Goal: Task Accomplishment & Management: Complete application form

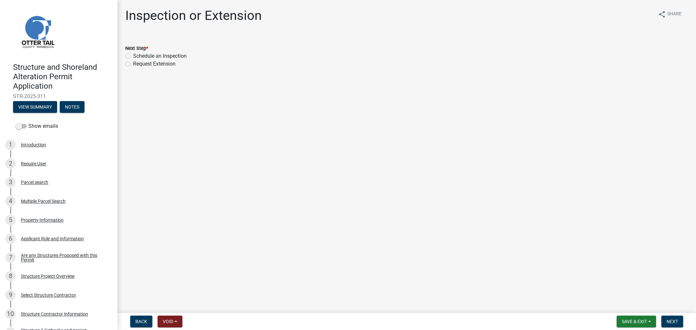
scroll to position [595, 0]
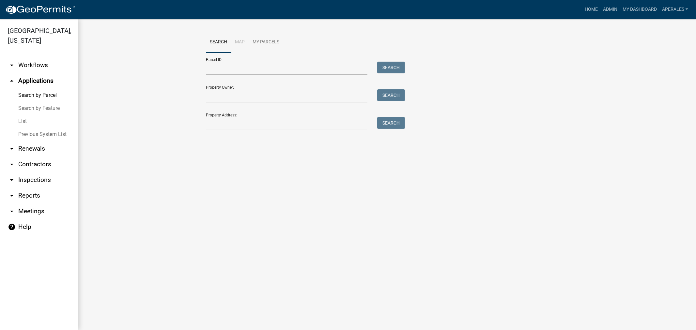
click at [19, 122] on link "List" at bounding box center [39, 121] width 78 height 13
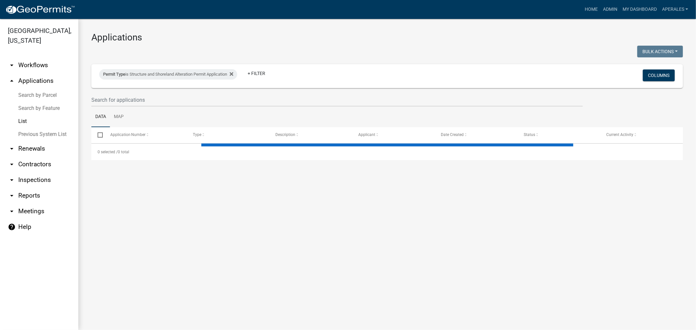
select select "3: 100"
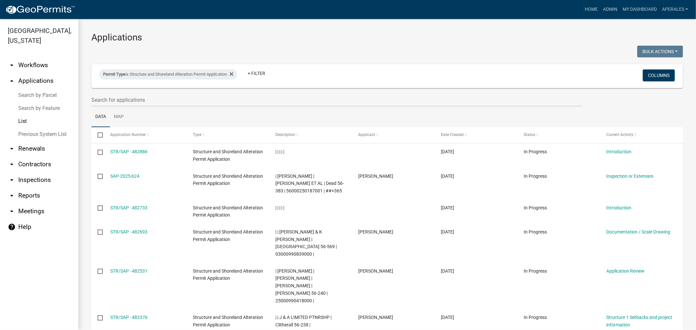
click at [121, 68] on div "Permit Type is Structure and Shoreland Alteration Permit Application + Filter" at bounding box center [289, 76] width 391 height 17
click at [198, 74] on div "Permit Type is Structure and Shoreland Alteration Permit Application" at bounding box center [168, 74] width 138 height 10
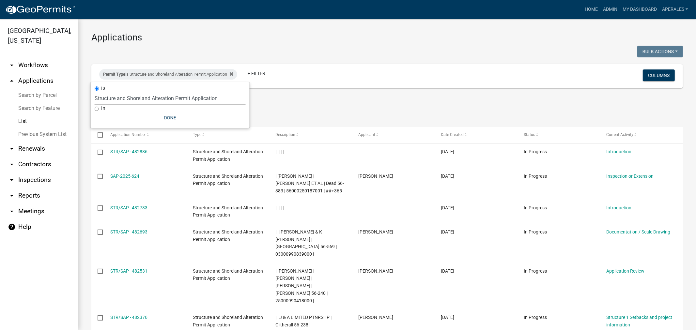
click at [157, 94] on select "Select an option Building Contractor / Excavators (Registration) Building Contr…" at bounding box center [170, 98] width 151 height 13
select select "fa177c26-3b0f-4fb7-9e2d-cb7daf449b09"
click at [95, 92] on select "Select an option Building Contractor / Excavators (Registration) Building Contr…" at bounding box center [170, 98] width 151 height 13
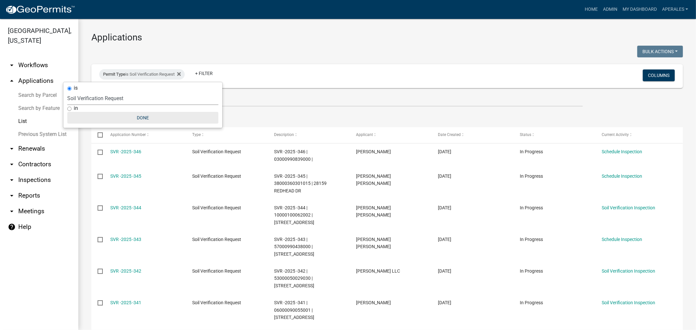
click at [140, 115] on button "Done" at bounding box center [142, 118] width 151 height 12
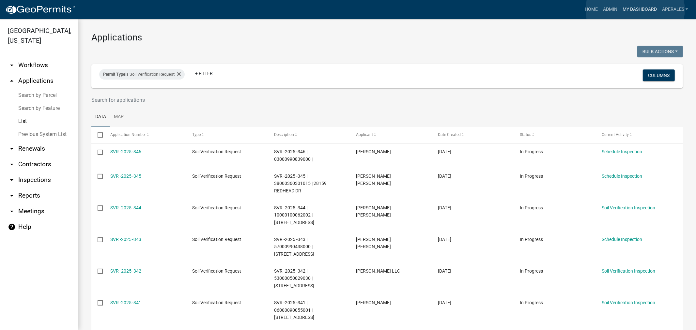
click at [636, 10] on link "My Dashboard" at bounding box center [640, 9] width 40 height 12
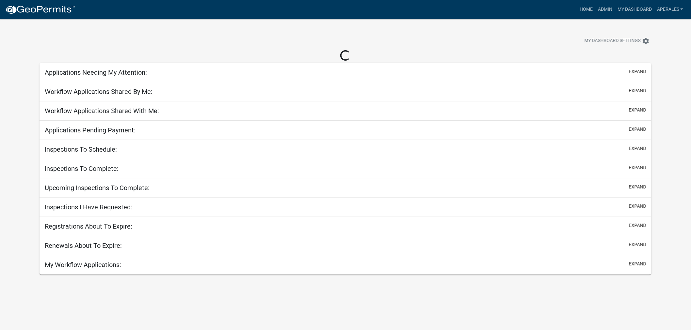
select select "3: 100"
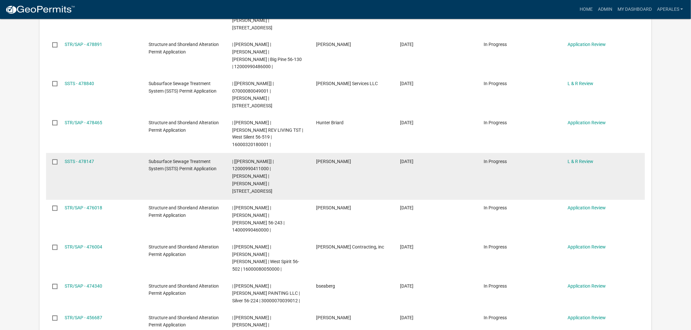
scroll to position [399, 0]
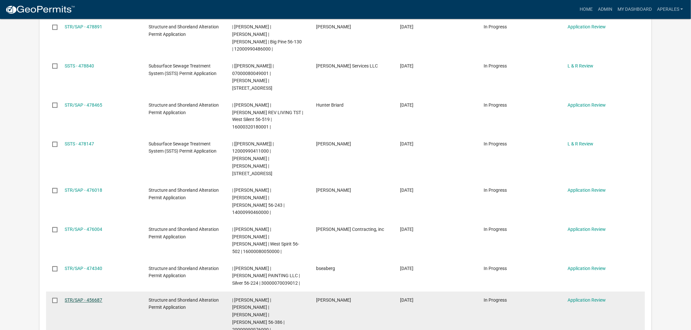
click at [101, 298] on link "STR/SAP - 456687" at bounding box center [84, 300] width 38 height 5
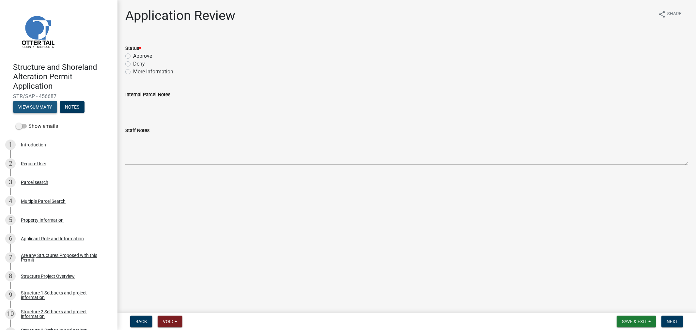
click at [35, 104] on button "View Summary" at bounding box center [35, 107] width 44 height 12
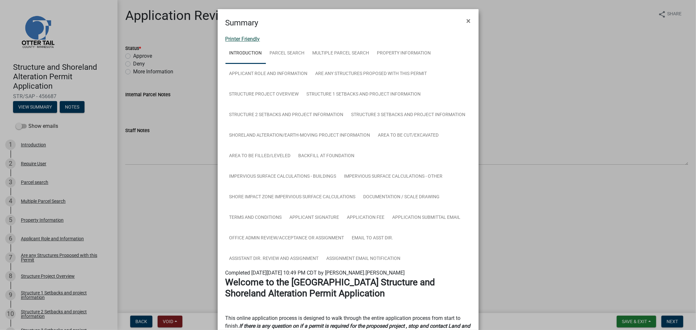
click at [227, 41] on link "Printer Friendly" at bounding box center [243, 39] width 35 height 6
click at [471, 22] on button "×" at bounding box center [469, 21] width 15 height 18
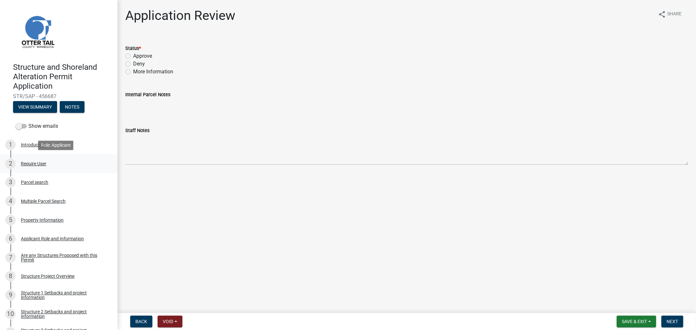
click at [28, 163] on div "Require User" at bounding box center [33, 164] width 25 height 5
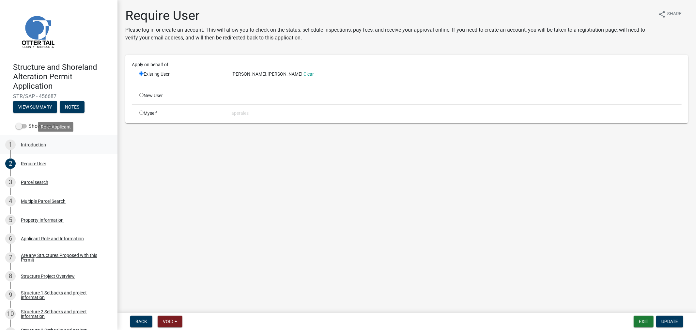
click at [31, 145] on div "Introduction" at bounding box center [33, 145] width 25 height 5
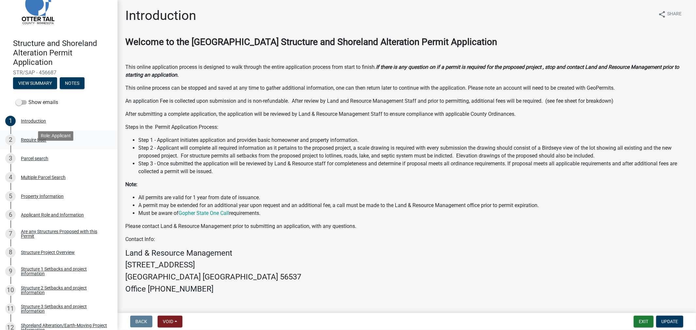
scroll to position [36, 0]
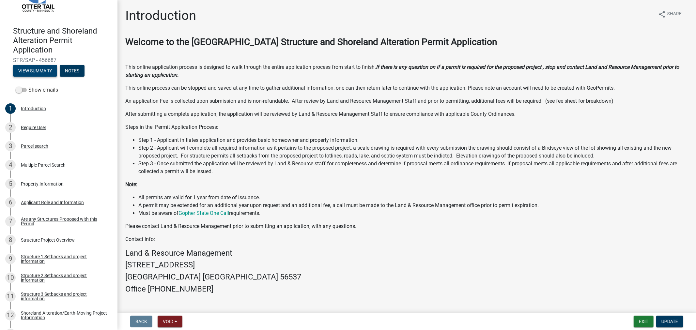
click at [25, 70] on button "View Summary" at bounding box center [35, 71] width 44 height 12
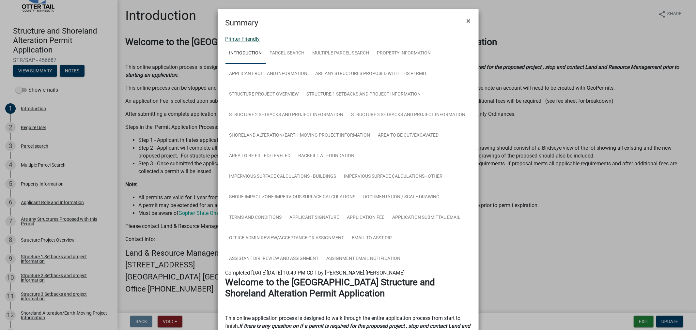
click at [238, 39] on link "Printer Friendly" at bounding box center [243, 39] width 35 height 6
click at [467, 18] on span "×" at bounding box center [469, 20] width 4 height 9
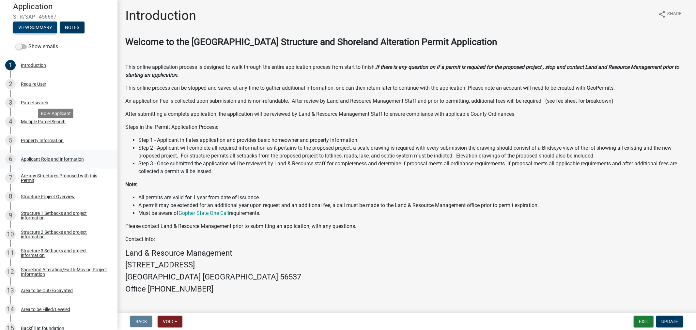
scroll to position [109, 0]
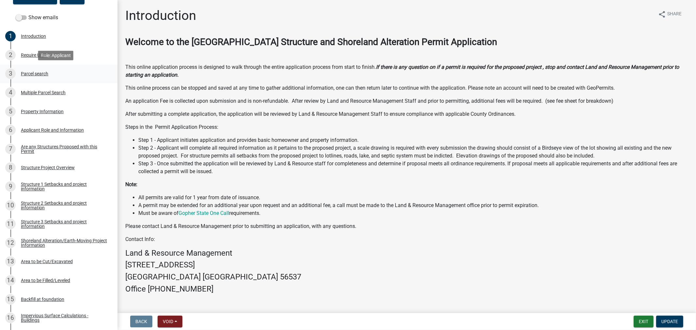
click at [29, 67] on link "3 Parcel search" at bounding box center [59, 74] width 118 height 19
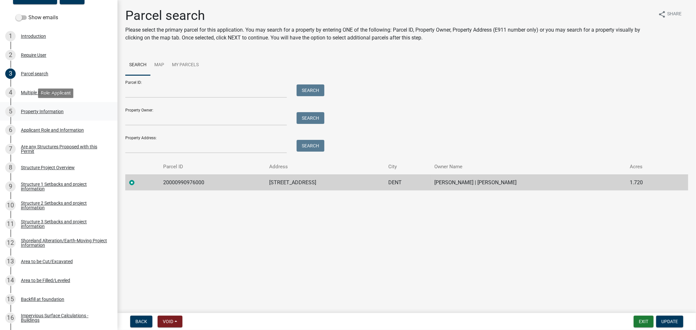
click at [27, 113] on div "Property Information" at bounding box center [42, 111] width 43 height 5
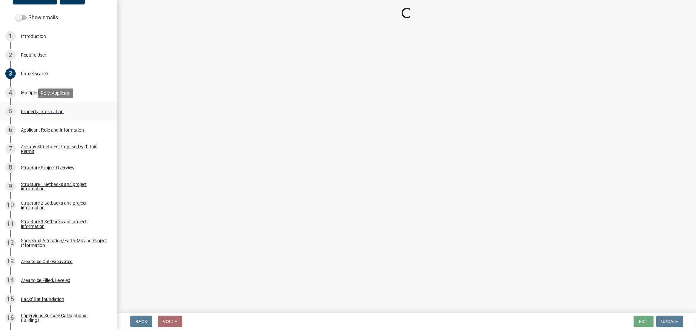
select select "b73ab6c9-13da-4ae0-a187-6b3beb0d3f22"
select select "9f52d7c9-96dd-4370-b810-ce091165f7c2"
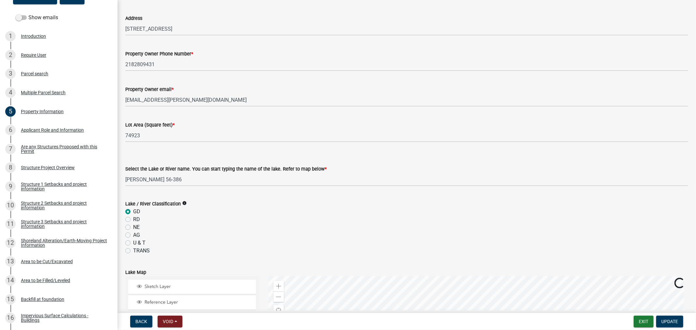
scroll to position [72, 0]
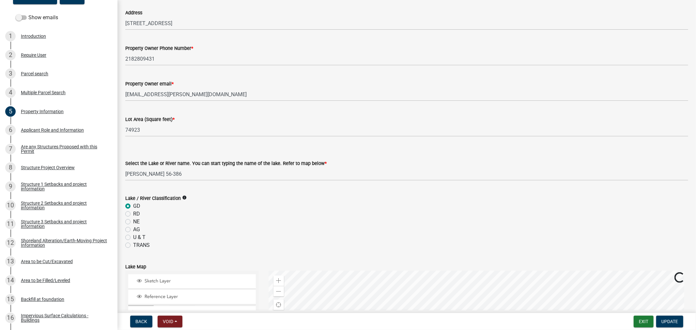
click at [133, 213] on label "RD" at bounding box center [136, 214] width 7 height 8
click at [133, 213] on input "RD" at bounding box center [135, 212] width 4 height 4
radio input "true"
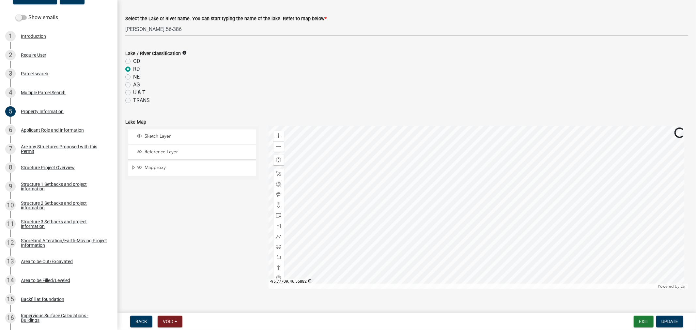
scroll to position [352, 0]
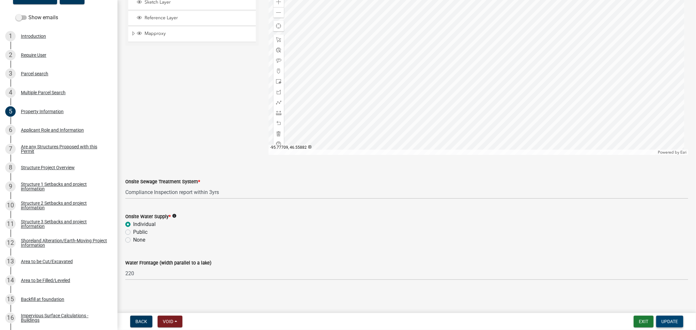
click at [665, 322] on span "Update" at bounding box center [670, 321] width 17 height 5
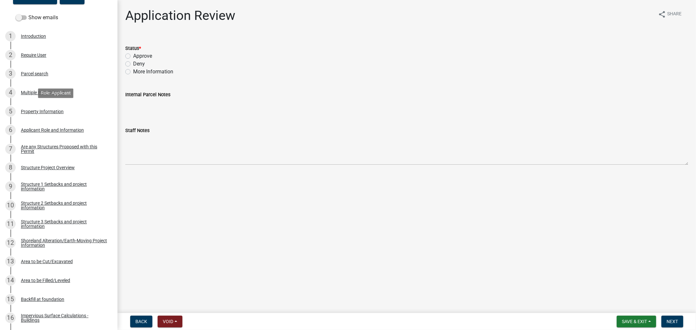
click at [31, 110] on div "Property Information" at bounding box center [42, 111] width 43 height 5
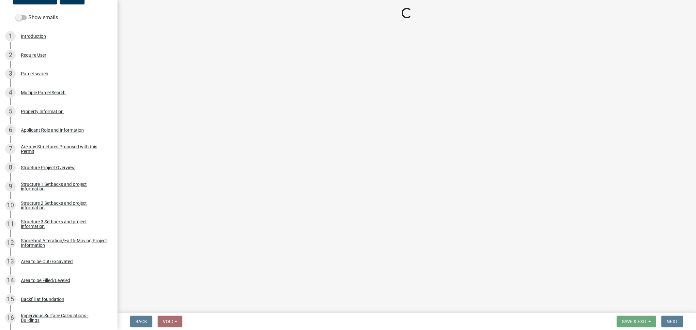
select select "b73ab6c9-13da-4ae0-a187-6b3beb0d3f22"
select select "9f52d7c9-96dd-4370-b810-ce091165f7c2"
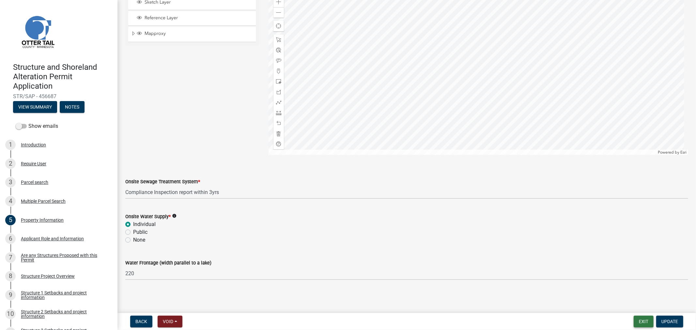
click at [640, 324] on button "Exit" at bounding box center [644, 322] width 20 height 12
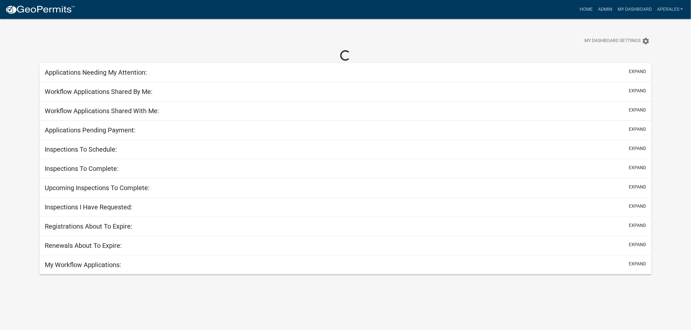
select select "3: 100"
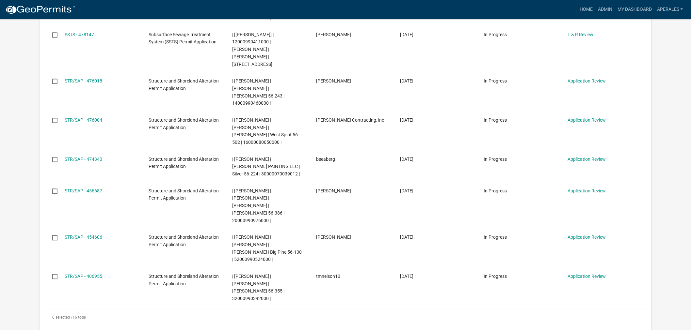
scroll to position [544, 0]
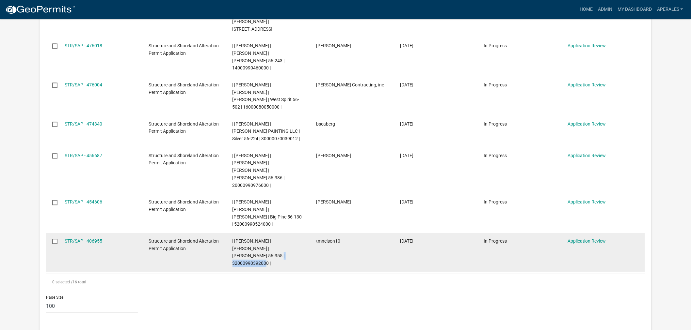
drag, startPoint x: 269, startPoint y: 180, endPoint x: 227, endPoint y: 180, distance: 42.1
click at [227, 233] on datatable-body-cell "| Andrea Perales | CHARLOTTE J OLSON | Wimer 56-355 | 32000990392000 |" at bounding box center [268, 252] width 84 height 39
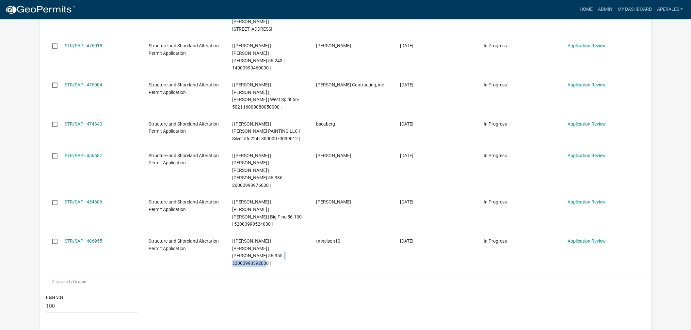
copy span "32000990392000"
click at [611, 8] on link "Admin" at bounding box center [605, 9] width 20 height 12
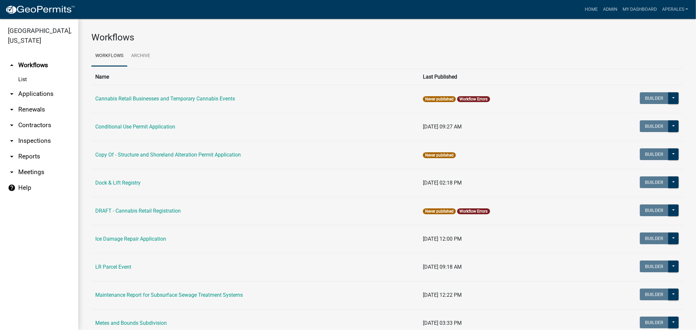
click at [47, 93] on link "arrow_drop_down Applications" at bounding box center [39, 94] width 78 height 16
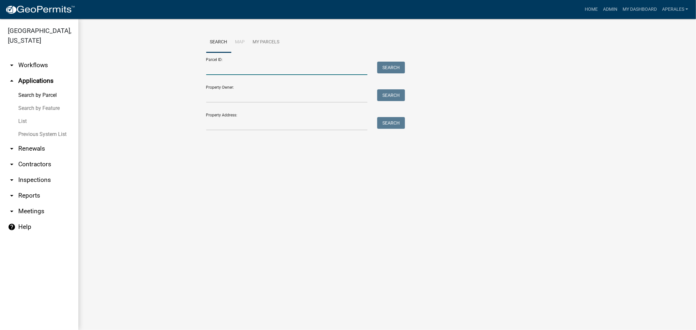
click at [236, 67] on input "Parcel ID:" at bounding box center [287, 68] width 162 height 13
paste input "32000990392000"
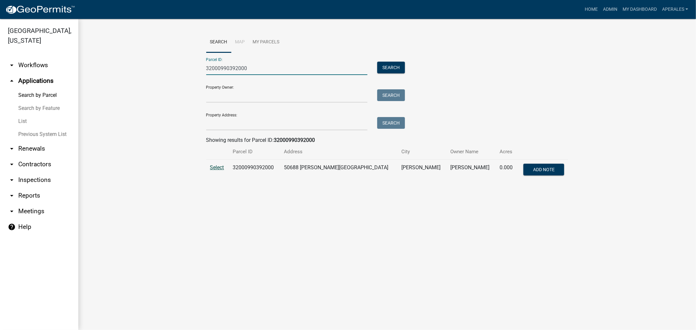
type input "32000990392000"
click at [217, 168] on span "Select" at bounding box center [217, 168] width 14 height 6
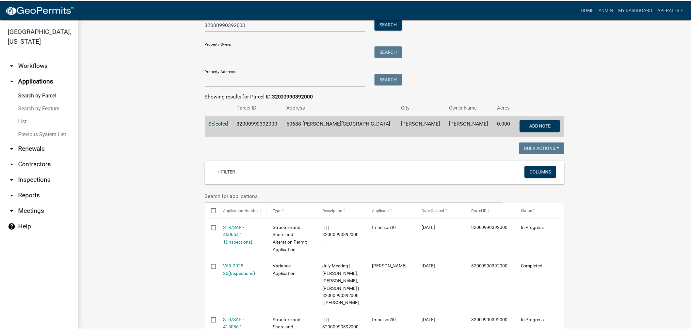
scroll to position [109, 0]
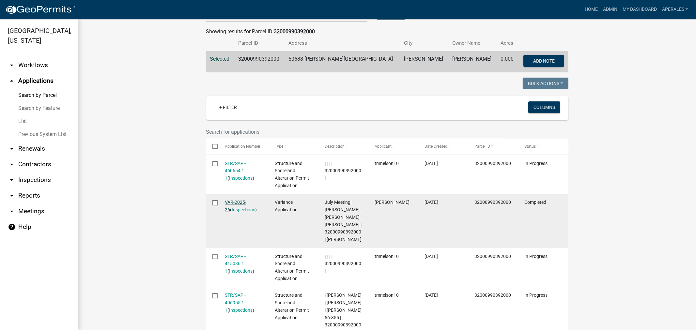
click at [232, 203] on link "VAR-2025-26" at bounding box center [236, 206] width 22 height 13
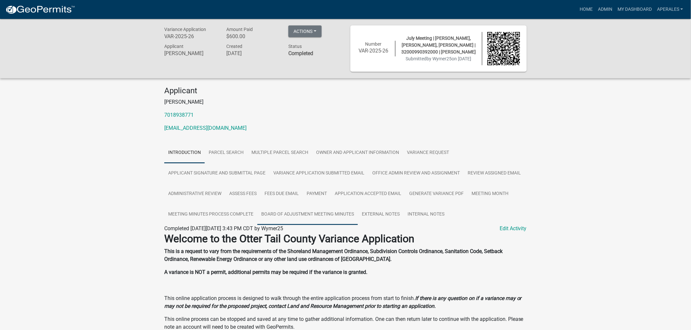
click at [328, 215] on link "Board of Adjustment Meeting Minutes" at bounding box center [307, 214] width 101 height 21
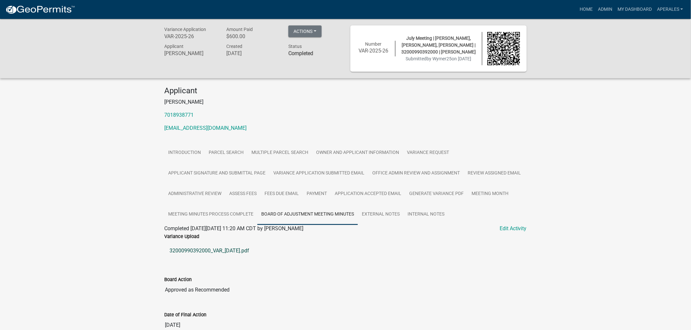
click at [214, 250] on link "32000990392000_VAR_2025-09-04.pdf" at bounding box center [345, 251] width 362 height 16
click at [627, 7] on link "My Dashboard" at bounding box center [635, 9] width 40 height 12
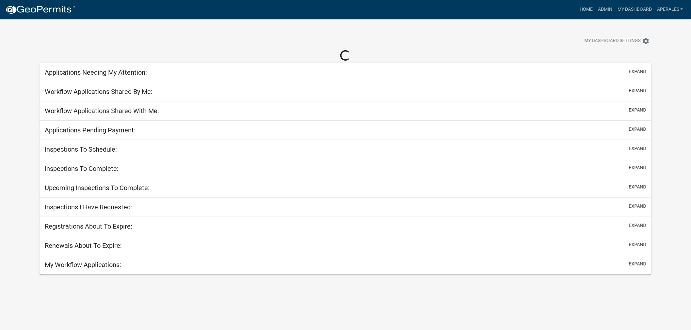
select select "3: 100"
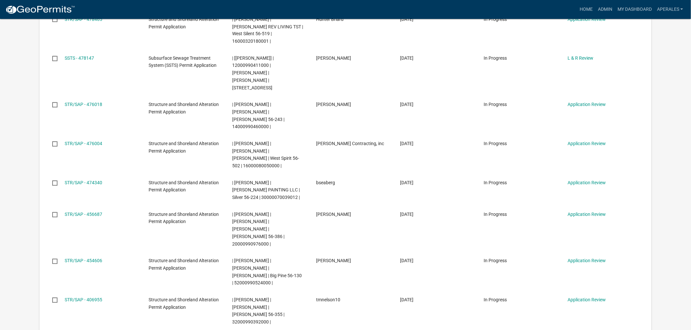
scroll to position [653, 0]
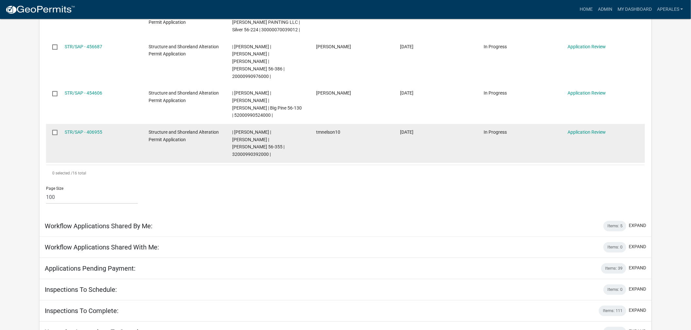
click at [86, 124] on datatable-body-cell "STR/SAP - 406955" at bounding box center [100, 143] width 84 height 39
click at [96, 130] on link "STR/SAP - 406955" at bounding box center [84, 132] width 38 height 5
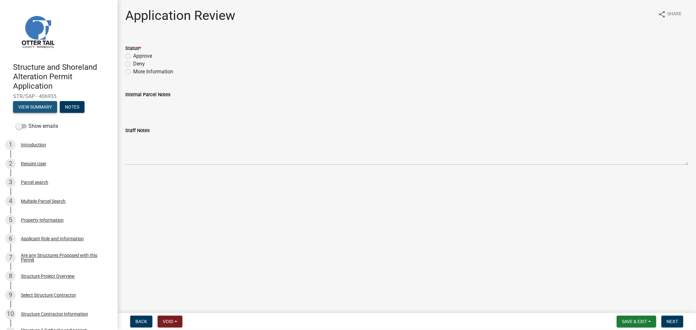
click at [30, 103] on button "View Summary" at bounding box center [35, 107] width 44 height 12
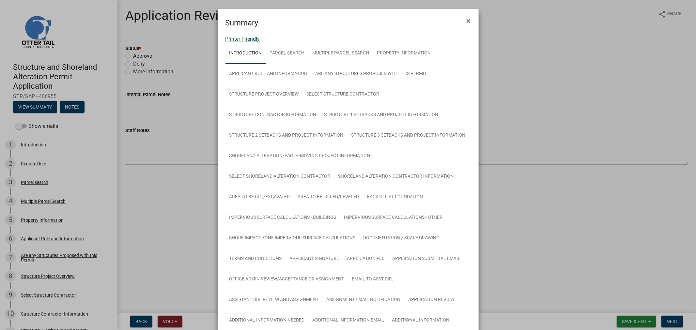
click at [243, 40] on link "Printer Friendly" at bounding box center [243, 39] width 35 height 6
click at [462, 21] on button "×" at bounding box center [469, 21] width 15 height 18
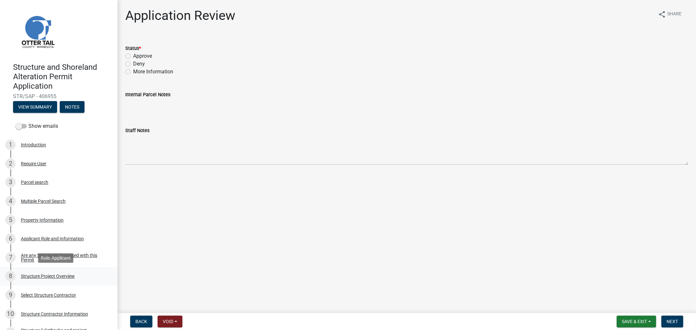
click at [26, 279] on div "Structure Project Overview" at bounding box center [48, 276] width 54 height 5
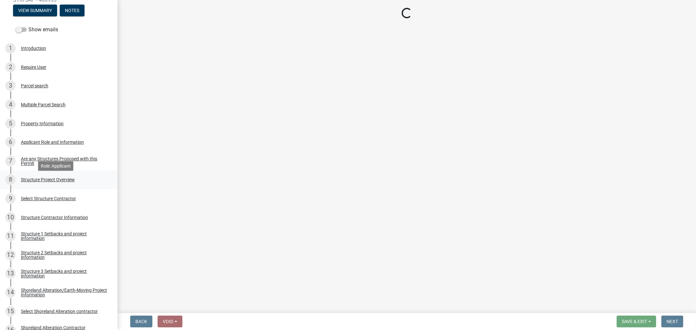
scroll to position [109, 0]
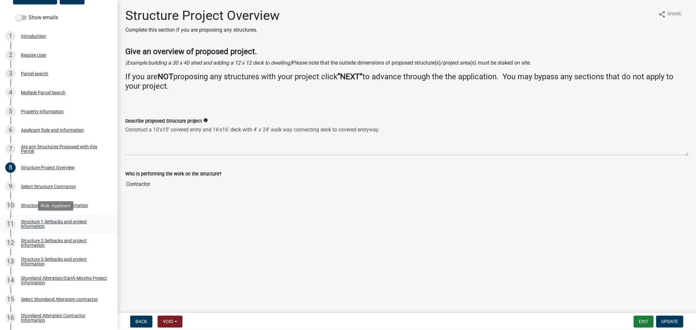
click at [38, 221] on div "Structure 1 Setbacks and project information" at bounding box center [64, 224] width 86 height 9
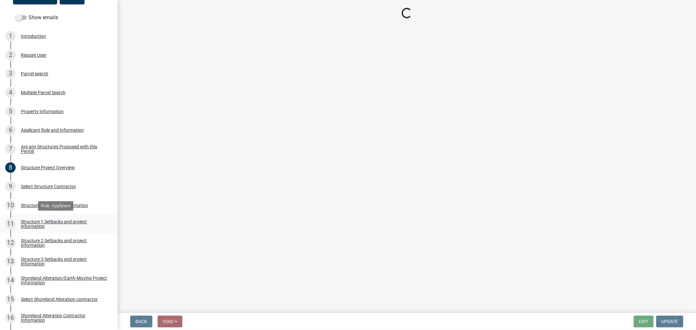
select select "c185e313-3403-4239-bd61-bb563c58a77a"
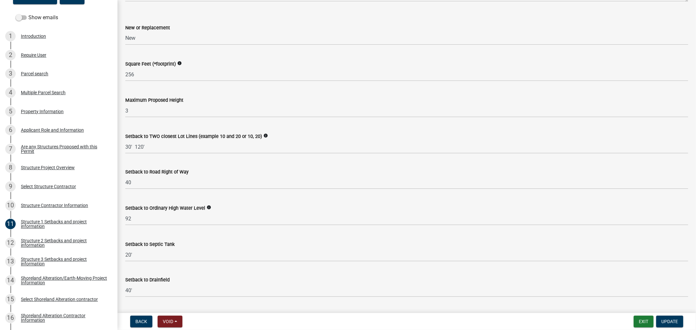
scroll to position [290, 0]
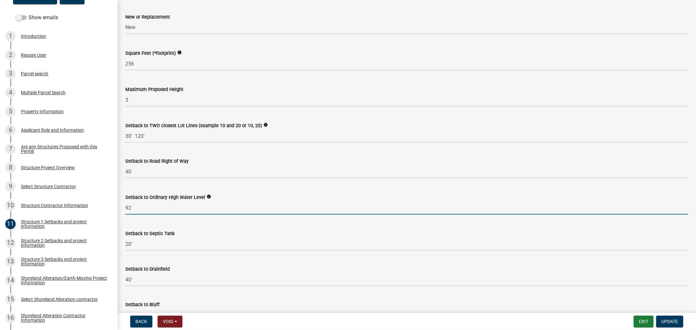
click at [141, 208] on input "92" at bounding box center [406, 207] width 563 height 13
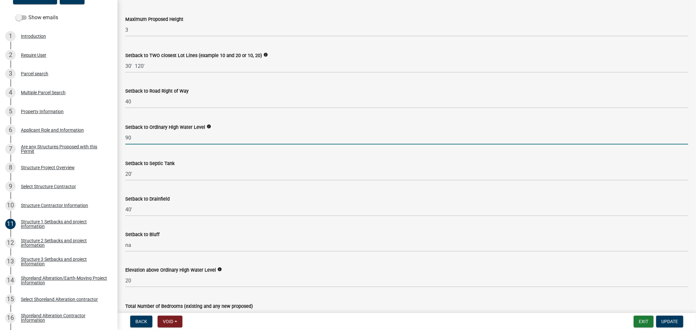
scroll to position [363, 0]
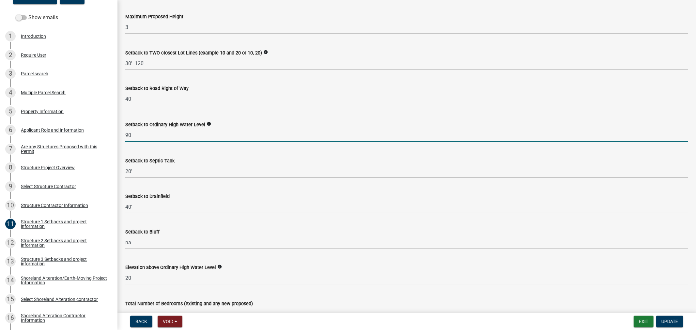
type input "90"
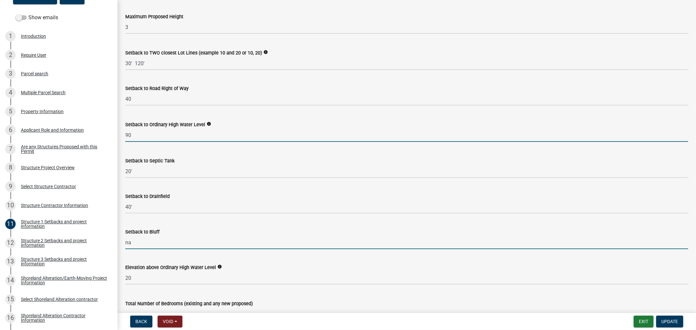
drag, startPoint x: 141, startPoint y: 244, endPoint x: 141, endPoint y: 216, distance: 27.4
click at [141, 244] on input "na" at bounding box center [406, 242] width 563 height 13
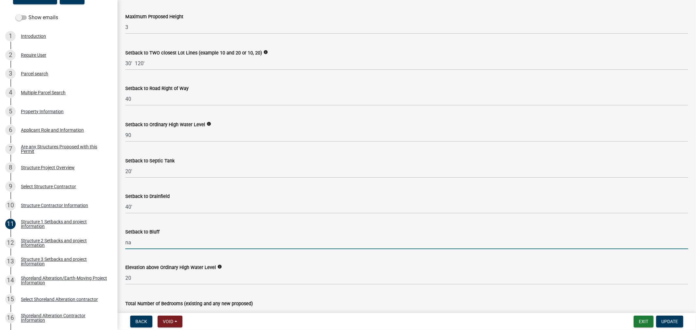
type input "n"
type input "0"
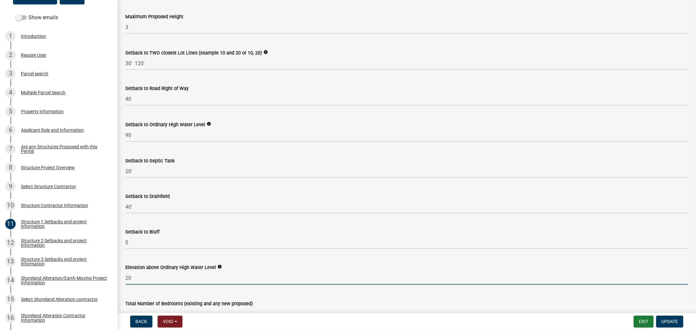
click at [320, 278] on input "20" at bounding box center [406, 278] width 563 height 13
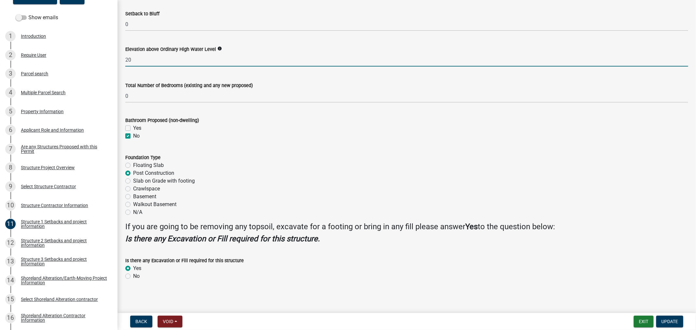
scroll to position [582, 0]
click at [667, 319] on span "Update" at bounding box center [670, 321] width 17 height 5
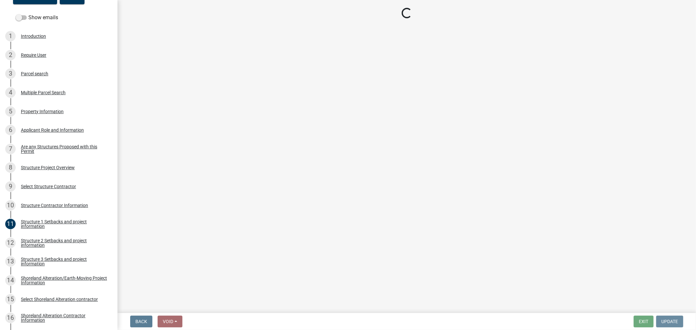
scroll to position [0, 0]
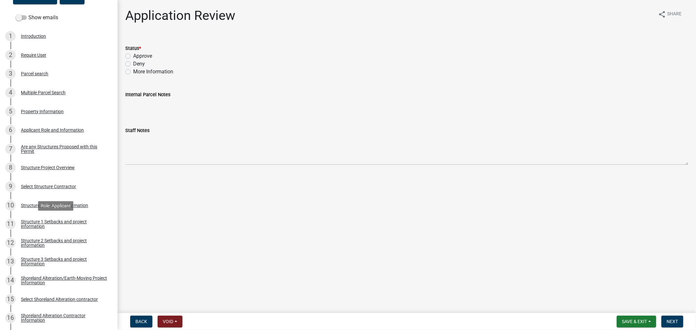
click at [36, 225] on div "Structure 1 Setbacks and project information" at bounding box center [64, 224] width 86 height 9
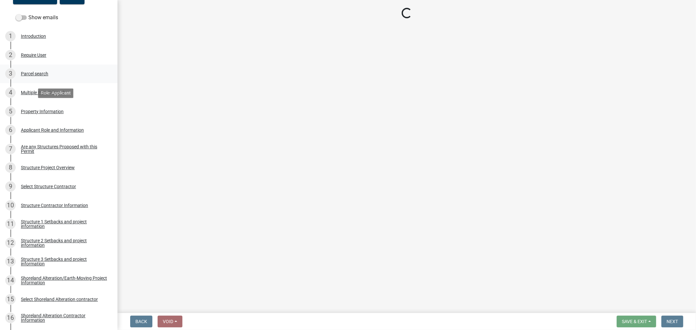
select select "c185e313-3403-4239-bd61-bb563c58a77a"
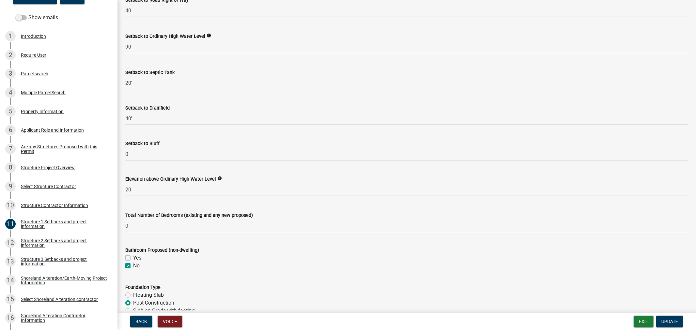
scroll to position [544, 0]
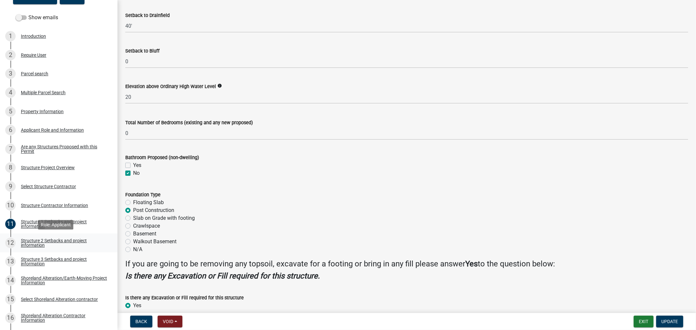
click at [57, 240] on div "Structure 2 Setbacks and project information" at bounding box center [64, 243] width 86 height 9
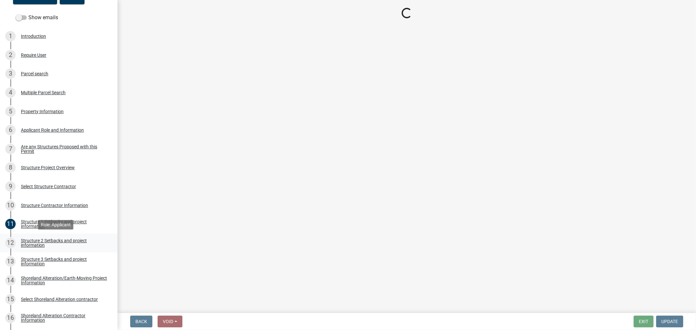
scroll to position [0, 0]
select select "c185e313-3403-4239-bd61-bb563c58a77a"
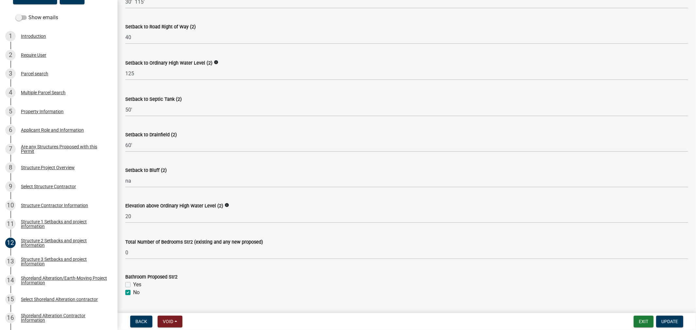
scroll to position [399, 0]
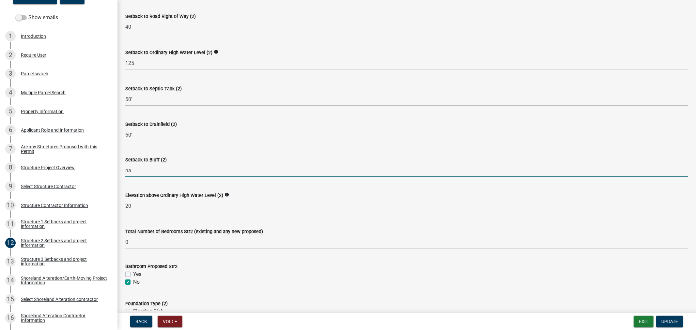
click at [136, 170] on input "na" at bounding box center [406, 170] width 563 height 13
type input "n"
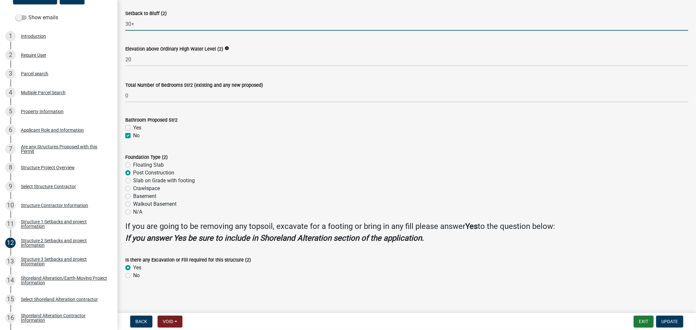
scroll to position [546, 0]
type input "30+"
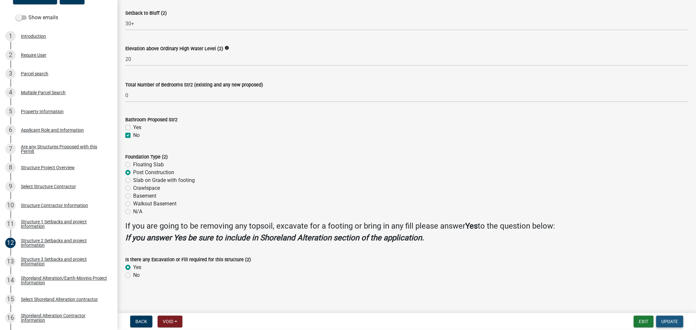
click at [667, 324] on button "Update" at bounding box center [670, 322] width 27 height 12
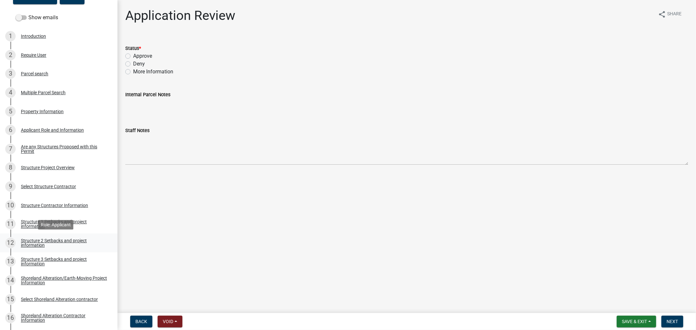
click at [26, 242] on div "Structure 2 Setbacks and project information" at bounding box center [64, 243] width 86 height 9
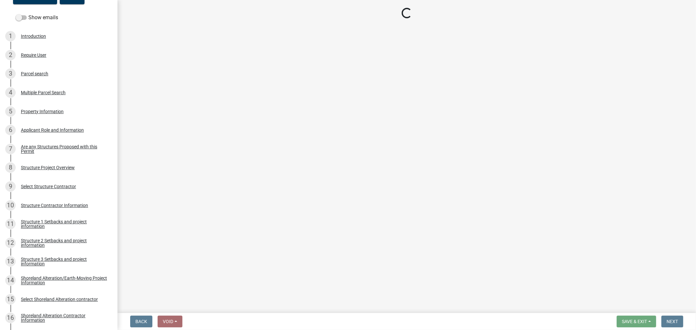
select select "c185e313-3403-4239-bd61-bb563c58a77a"
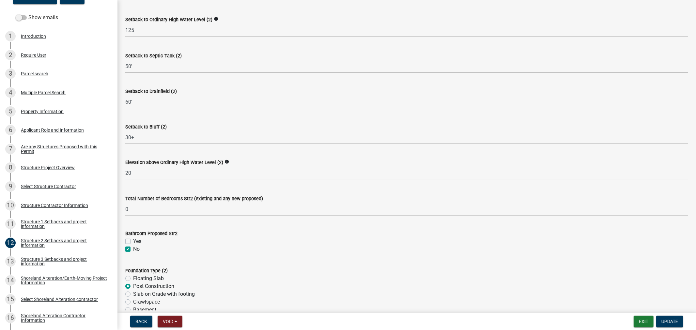
scroll to position [435, 0]
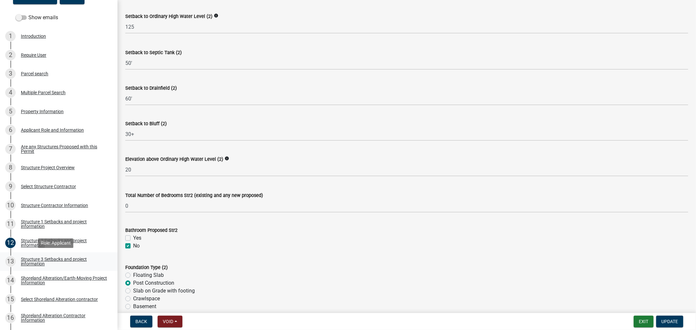
click at [32, 260] on div "Structure 3 Setbacks and project information" at bounding box center [64, 261] width 86 height 9
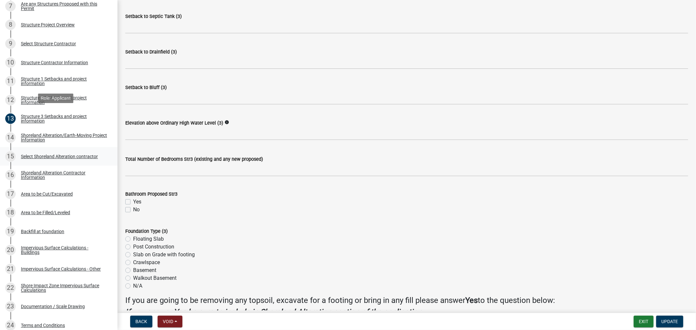
scroll to position [254, 0]
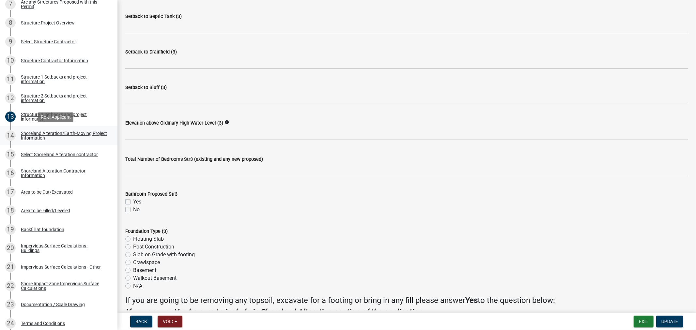
click at [36, 139] on div "Shoreland Alteration/Earth-Moving Project Information" at bounding box center [64, 135] width 86 height 9
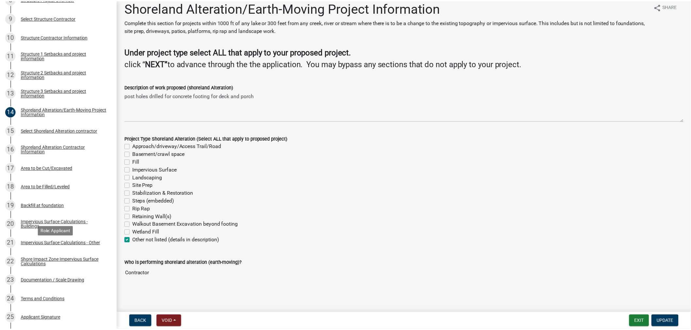
scroll to position [290, 0]
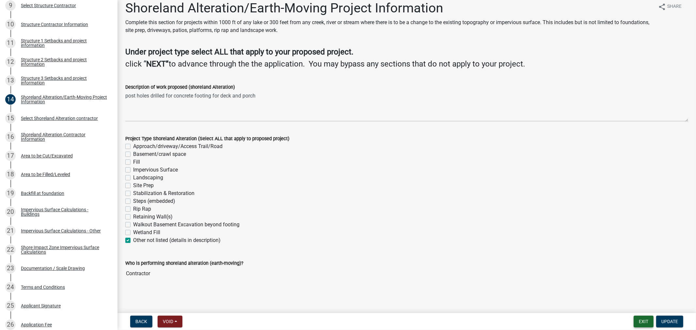
click at [648, 323] on button "Exit" at bounding box center [644, 322] width 20 height 12
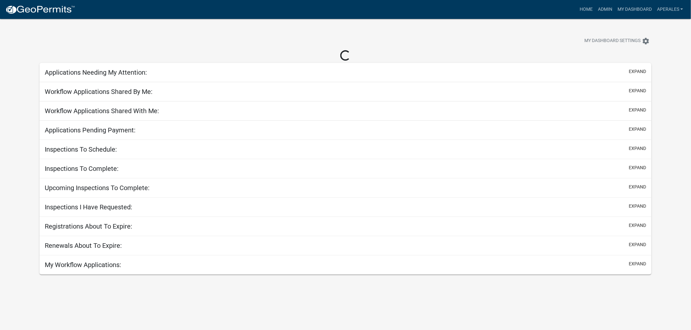
select select "3: 100"
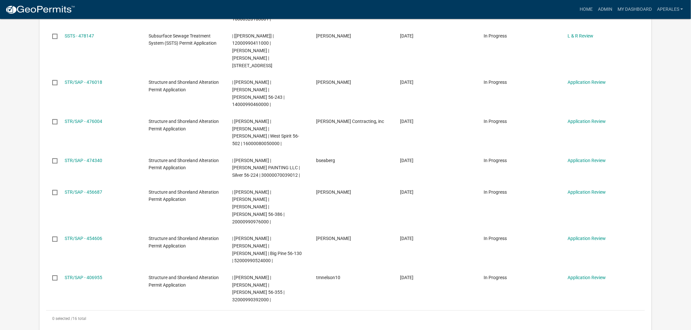
scroll to position [544, 0]
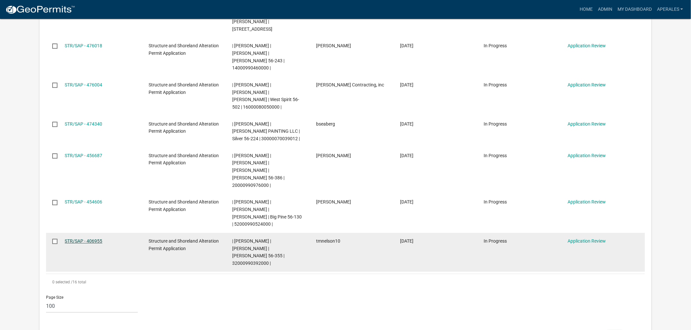
click at [70, 239] on link "STR/SAP - 406955" at bounding box center [84, 241] width 38 height 5
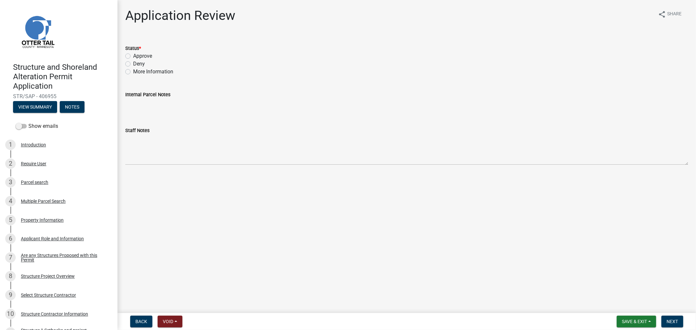
click at [133, 56] on label "Approve" at bounding box center [142, 56] width 19 height 8
click at [133, 56] on input "Approve" at bounding box center [135, 54] width 4 height 4
radio input "true"
click at [676, 320] on span "Next" at bounding box center [672, 321] width 11 height 5
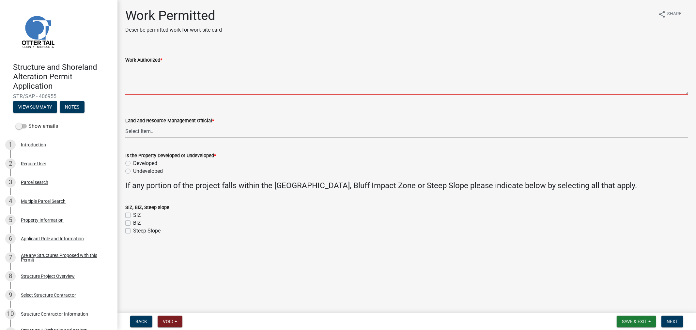
click at [257, 84] on textarea "Work Authorized *" at bounding box center [406, 79] width 563 height 31
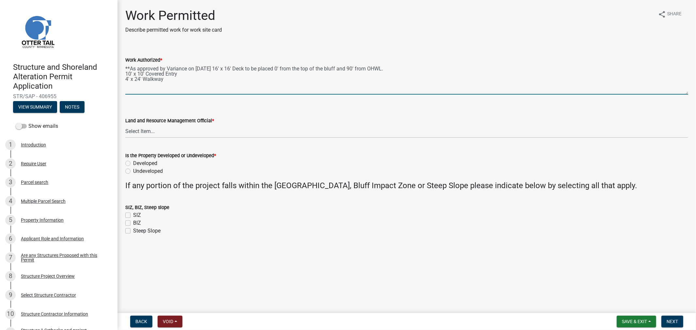
click at [254, 69] on textarea "**As approved by Variance on 7/10/2025 16' x 16' Deck to be placed 0' from the …" at bounding box center [406, 79] width 563 height 31
click at [186, 77] on textarea "**As approved by Variance on 7/10/2025 16' x 16' Deck (post construction) to be…" at bounding box center [406, 79] width 563 height 31
click at [184, 75] on textarea "**As approved by Variance on 7/10/2025 16' x 16' Deck (post construction) to be…" at bounding box center [406, 79] width 563 height 31
click at [167, 84] on textarea "**As approved by Variance on 7/10/2025 16' x 16' Deck (post construction) to be…" at bounding box center [406, 79] width 563 height 31
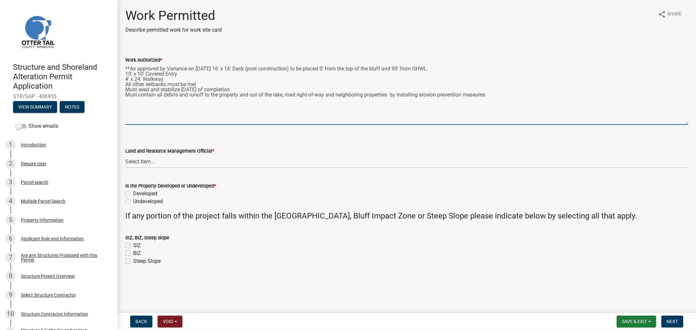
drag, startPoint x: 687, startPoint y: 94, endPoint x: 701, endPoint y: 125, distance: 33.9
click at [696, 125] on html "Internet Explorer does NOT work with GeoPermits. Get a new browser for more sec…" at bounding box center [348, 165] width 696 height 330
type textarea "**As approved by Variance on 7/10/2025 16' x 16' Deck (post construction) to be…"
click at [155, 157] on select "Select Item... Alexis Newark Amy Busko Andrea Perales Brittany Tollefson Christ…" at bounding box center [406, 161] width 563 height 13
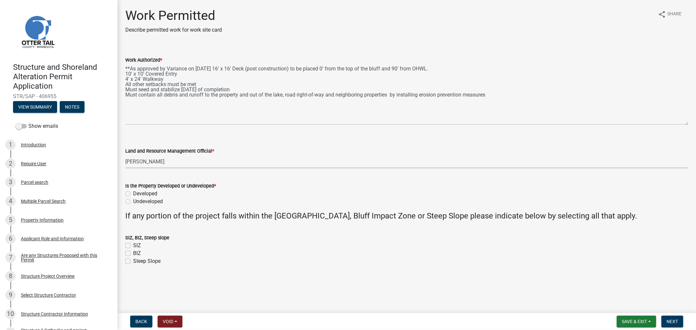
click at [125, 155] on select "Select Item... Alexis Newark Amy Busko Andrea Perales Brittany Tollefson Christ…" at bounding box center [406, 161] width 563 height 13
select select "4ffc802c-a91c-4807-8d38-a10afb9862f8"
click at [133, 195] on label "Developed" at bounding box center [145, 194] width 24 height 8
click at [133, 194] on input "Developed" at bounding box center [135, 192] width 4 height 4
radio input "true"
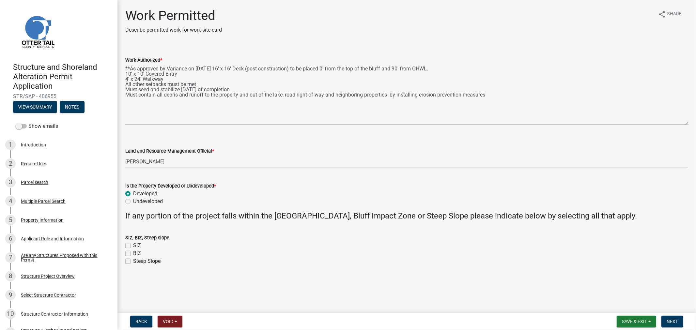
click at [131, 247] on div "SIZ" at bounding box center [406, 246] width 563 height 8
click at [131, 254] on div "BIZ" at bounding box center [406, 254] width 563 height 8
click at [133, 253] on label "BIZ" at bounding box center [137, 254] width 8 height 8
click at [133, 253] on input "BIZ" at bounding box center [135, 252] width 4 height 4
checkbox input "true"
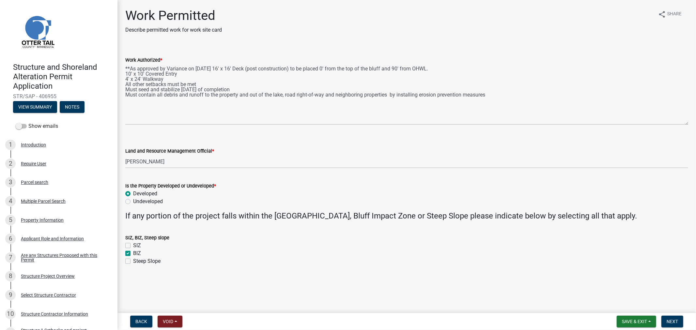
checkbox input "false"
checkbox input "true"
checkbox input "false"
click at [671, 321] on span "Next" at bounding box center [672, 321] width 11 height 5
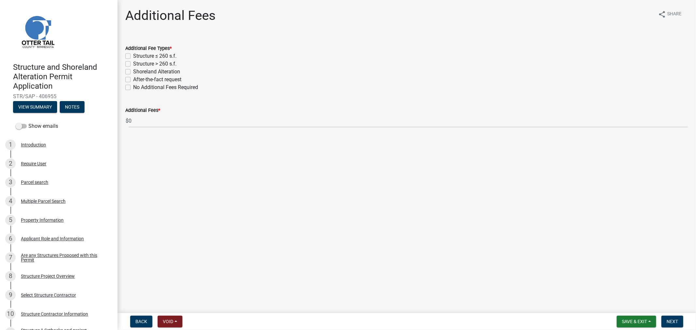
click at [133, 64] on label "Structure > 260 s.f." at bounding box center [154, 64] width 43 height 8
click at [133, 64] on input "Structure > 260 s.f." at bounding box center [135, 62] width 4 height 4
checkbox input "true"
checkbox input "false"
checkbox input "true"
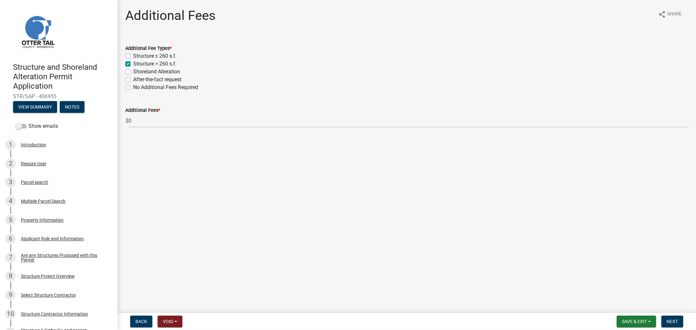
checkbox input "false"
click at [671, 323] on span "Next" at bounding box center [672, 321] width 11 height 5
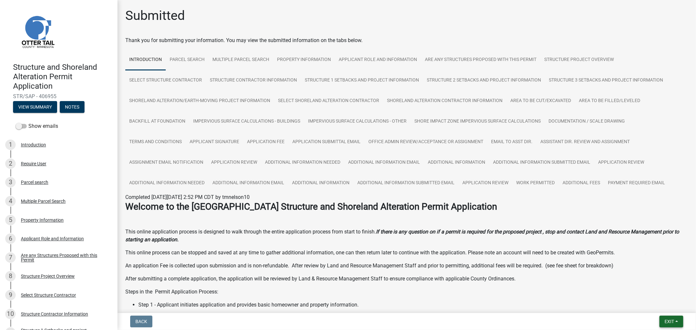
click at [668, 320] on span "Exit" at bounding box center [669, 321] width 9 height 5
click at [657, 305] on button "Save & Exit" at bounding box center [657, 305] width 52 height 16
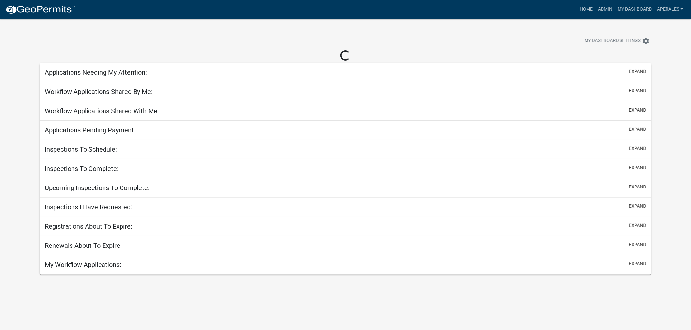
select select "3: 100"
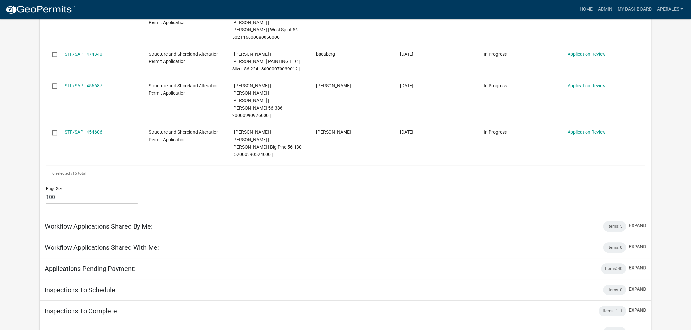
scroll to position [601, 0]
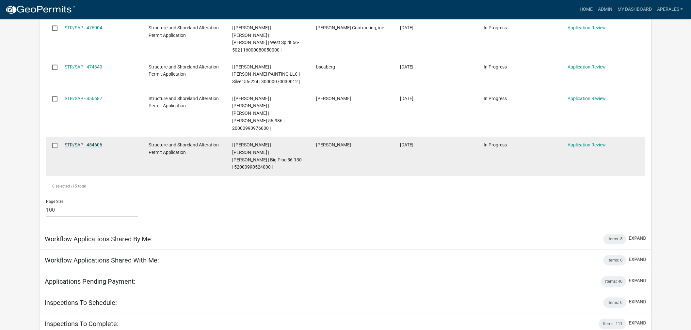
click at [81, 142] on link "STR/SAP - 454606" at bounding box center [84, 144] width 38 height 5
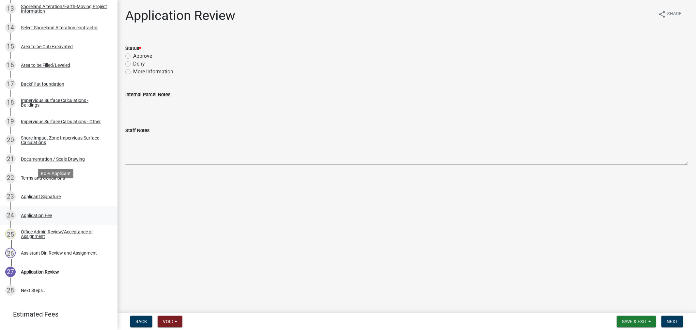
scroll to position [392, 0]
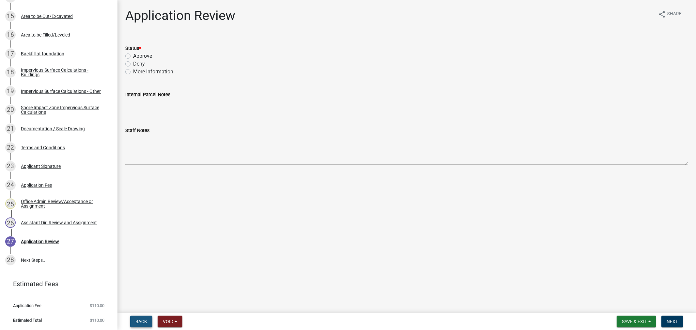
click at [139, 320] on span "Back" at bounding box center [142, 321] width 12 height 5
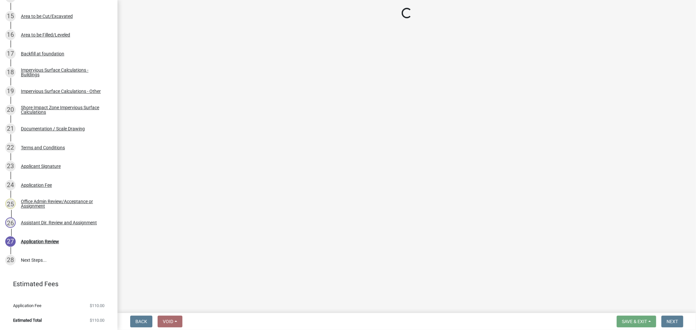
select select "fc504d62-a492-4196-a78d-ce00230c60b4"
select select "4ffc802c-a91c-4807-8d38-a10afb9862f8"
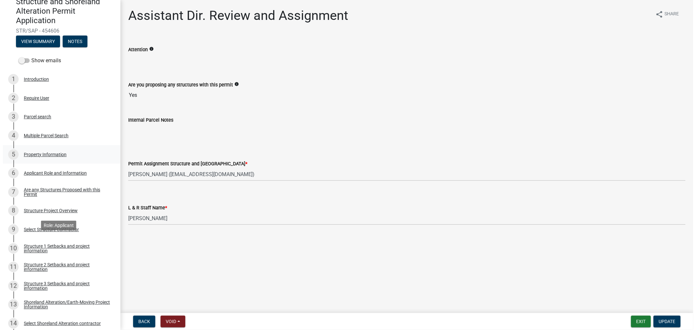
scroll to position [0, 0]
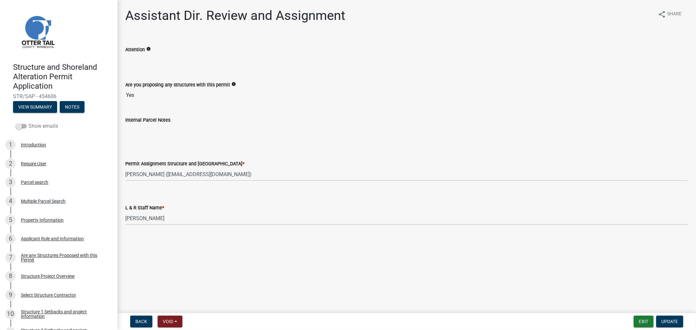
click at [26, 126] on span at bounding box center [21, 126] width 11 height 5
click at [28, 122] on input "Show emails" at bounding box center [28, 122] width 0 height 0
click at [35, 105] on button "View Summary" at bounding box center [35, 107] width 44 height 12
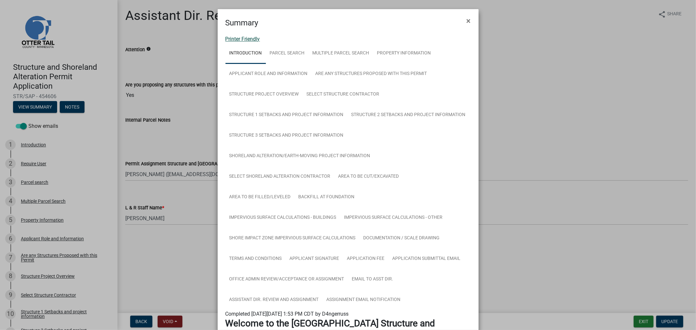
click at [234, 39] on link "Printer Friendly" at bounding box center [243, 39] width 35 height 6
click at [462, 20] on button "×" at bounding box center [469, 21] width 15 height 18
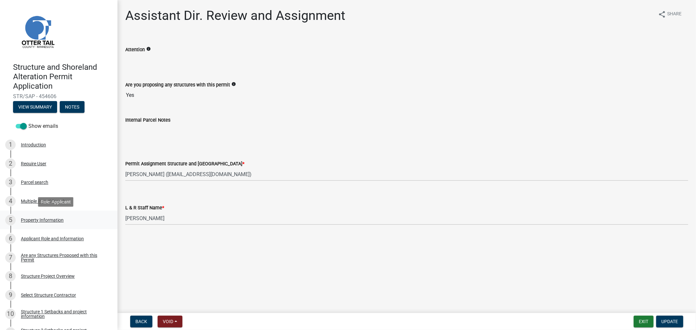
click at [32, 222] on div "Property Information" at bounding box center [42, 220] width 43 height 5
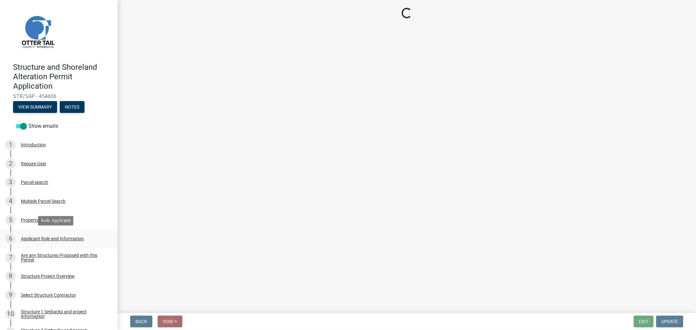
select select "7a383bc9-1ab3-45d1-a8e2-10abd99d8c01"
select select "91995f90-6606-463b-bec3-c5862f147548"
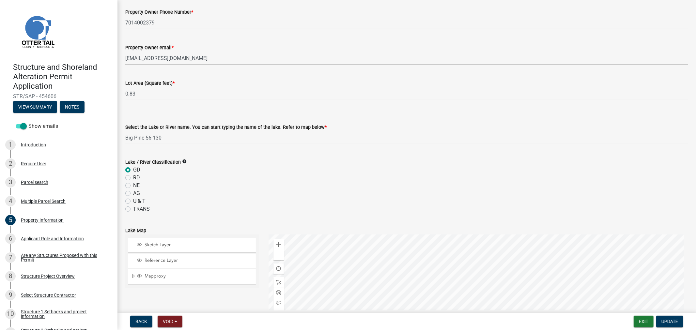
scroll to position [145, 0]
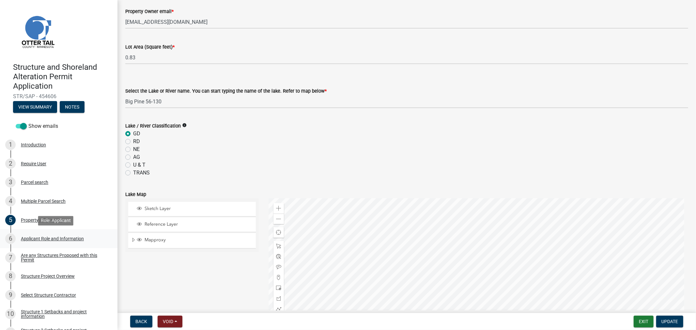
click at [31, 237] on div "Applicant Role and Information" at bounding box center [52, 239] width 63 height 5
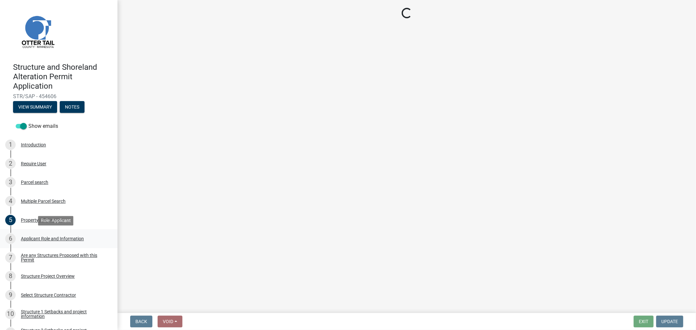
scroll to position [0, 0]
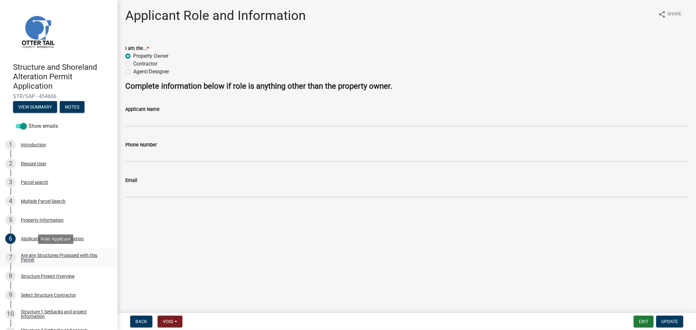
click at [31, 259] on div "Are any Structures Proposed with this Permit" at bounding box center [64, 257] width 86 height 9
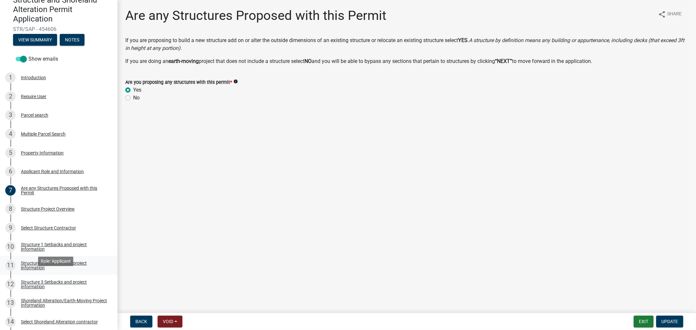
scroll to position [72, 0]
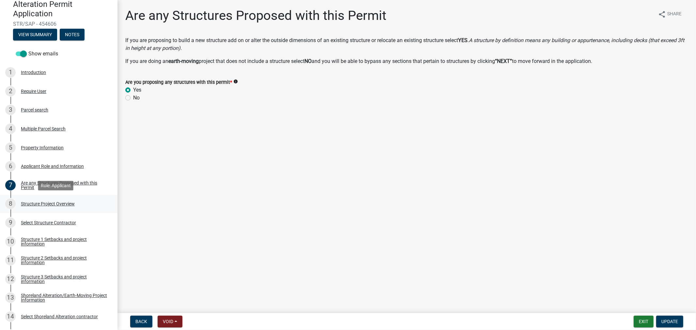
click at [44, 208] on div "8 Structure Project Overview" at bounding box center [56, 204] width 102 height 10
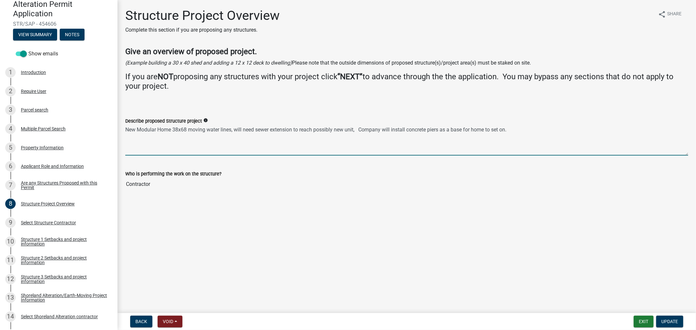
click at [178, 131] on textarea "New Modular Home 38x68 moving water lines, will need sewer extension to reach p…" at bounding box center [406, 140] width 563 height 31
click at [192, 130] on textarea "New Modular Home 30' x68 moving water lines, will need sewer extension to reach…" at bounding box center [406, 140] width 563 height 31
type textarea "New Modular Home 30' x 60' moving water lines, will need sewer extension to rea…"
click at [666, 323] on span "Update" at bounding box center [670, 321] width 17 height 5
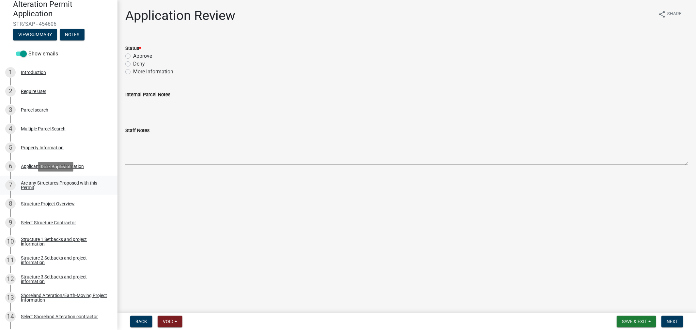
click at [37, 184] on div "Are any Structures Proposed with this Permit" at bounding box center [64, 185] width 86 height 9
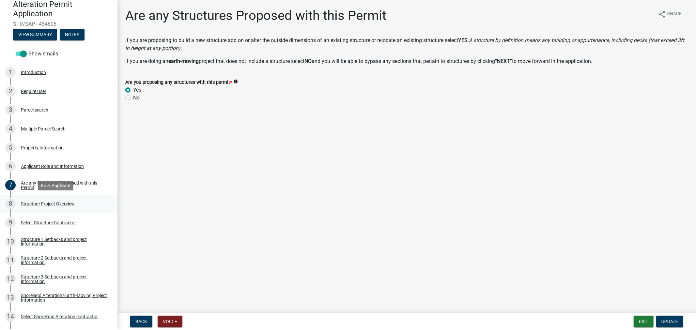
click at [57, 206] on div "Structure Project Overview" at bounding box center [48, 204] width 54 height 5
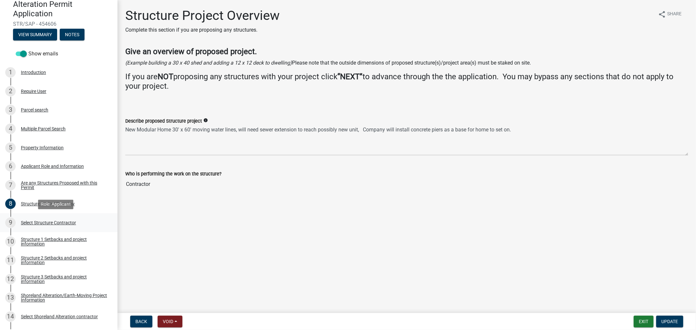
click at [34, 224] on div "Select Structure Contractor" at bounding box center [48, 223] width 55 height 5
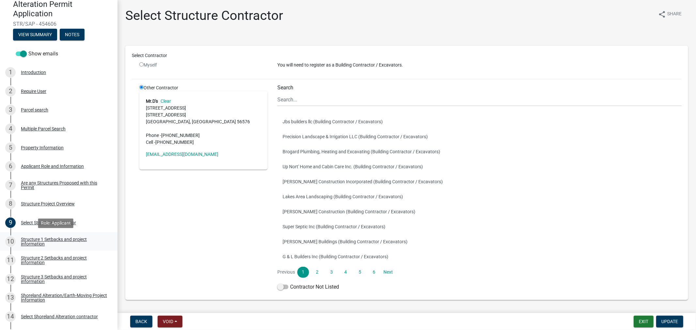
click at [33, 239] on div "Structure 1 Setbacks and project information" at bounding box center [64, 241] width 86 height 9
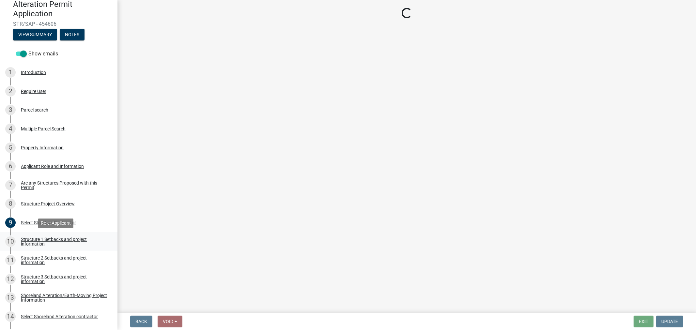
select select "c185e313-3403-4239-bd61-bb563c58a77a"
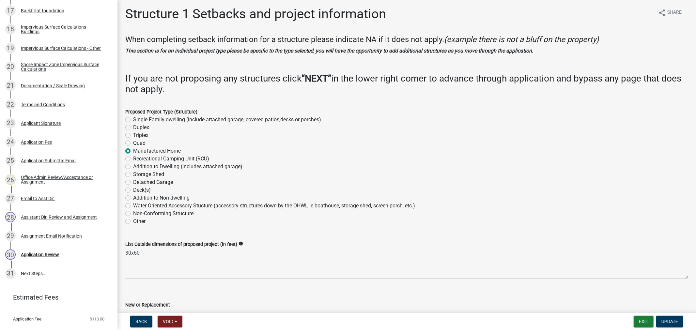
scroll to position [0, 0]
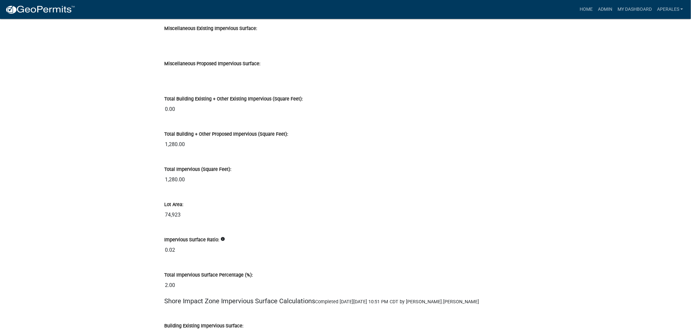
scroll to position [6349, 0]
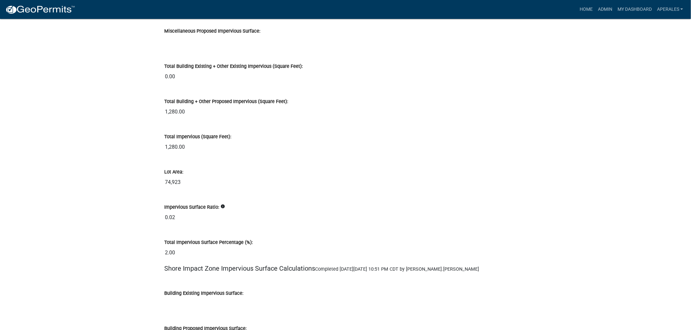
click at [267, 187] on div "Lot Area: 74,923" at bounding box center [345, 176] width 372 height 35
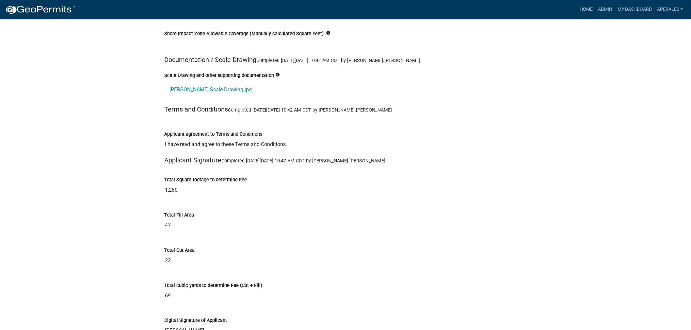
scroll to position [7437, 0]
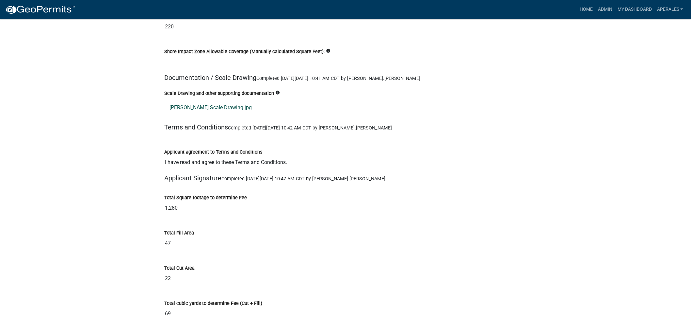
click at [197, 104] on link "Jacob Vigness Scale Drawing.jpg" at bounding box center [345, 108] width 362 height 16
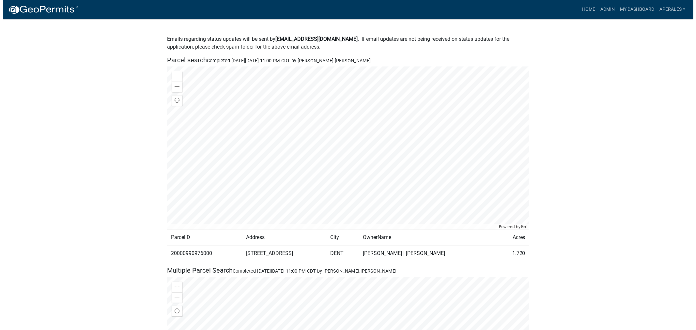
scroll to position [0, 0]
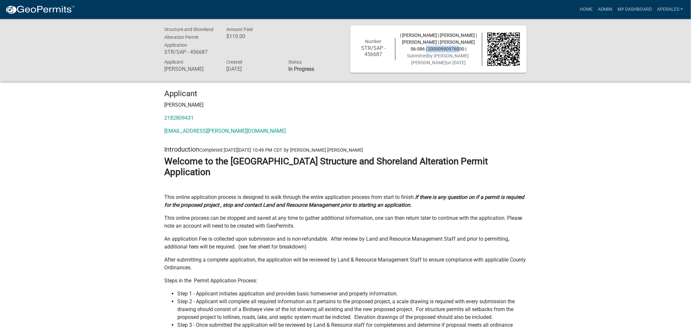
drag, startPoint x: 461, startPoint y: 48, endPoint x: 425, endPoint y: 49, distance: 36.0
click at [425, 49] on span "| [PERSON_NAME] | [PERSON_NAME] | [PERSON_NAME] | [PERSON_NAME] 56-386 | 200009…" at bounding box center [438, 42] width 77 height 19
copy span "20000990976000"
click at [598, 8] on link "Admin" at bounding box center [605, 9] width 20 height 12
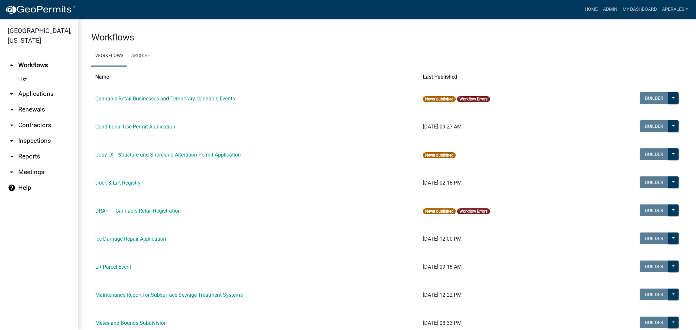
click at [51, 91] on link "arrow_drop_down Applications" at bounding box center [39, 94] width 78 height 16
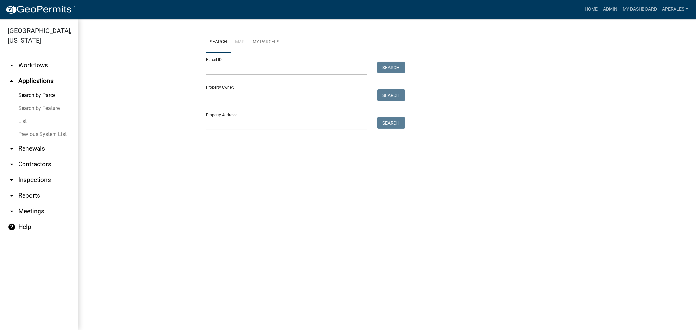
drag, startPoint x: 202, startPoint y: 64, endPoint x: 220, endPoint y: 73, distance: 19.3
click at [212, 70] on div at bounding box center [286, 68] width 171 height 13
click at [220, 73] on input "Parcel ID:" at bounding box center [287, 68] width 162 height 13
paste input "20000990976000"
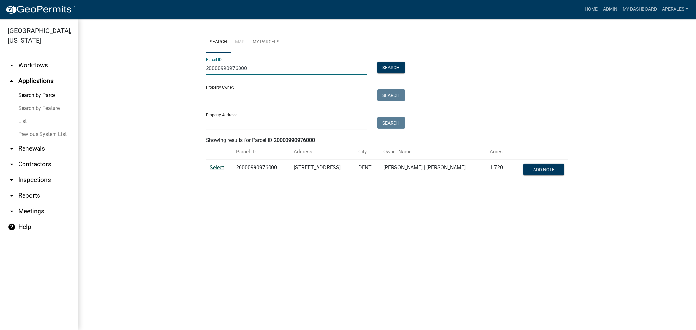
type input "20000990976000"
click at [212, 167] on span "Select" at bounding box center [217, 168] width 14 height 6
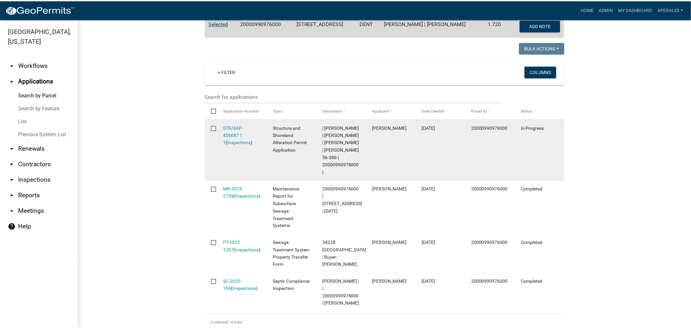
scroll to position [181, 0]
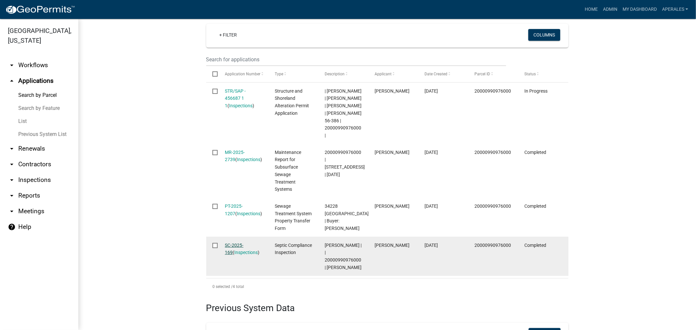
click at [232, 253] on link "SC-2025-169" at bounding box center [234, 249] width 19 height 13
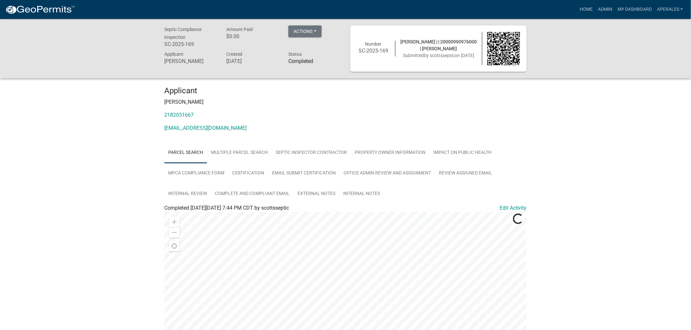
scroll to position [36, 0]
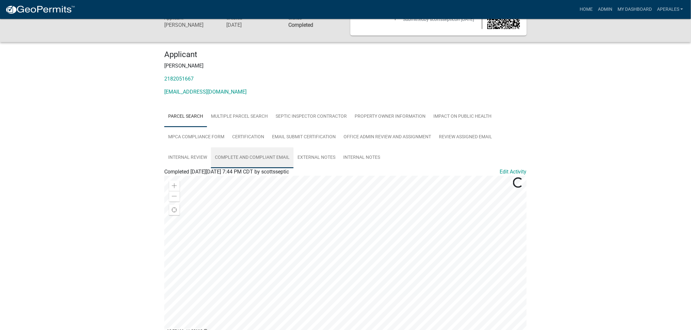
click at [247, 159] on link "Complete and Compliant Email" at bounding box center [252, 158] width 83 height 21
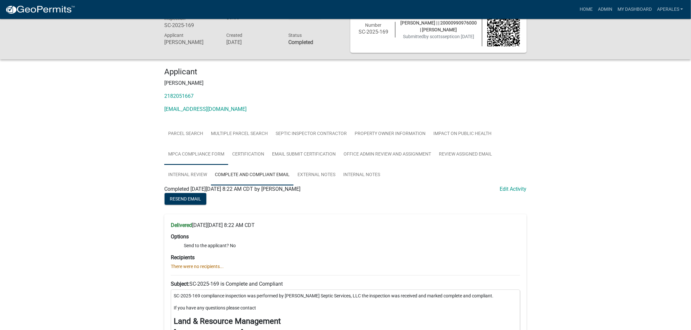
click at [184, 152] on link "MPCA Compliance Form" at bounding box center [196, 154] width 64 height 21
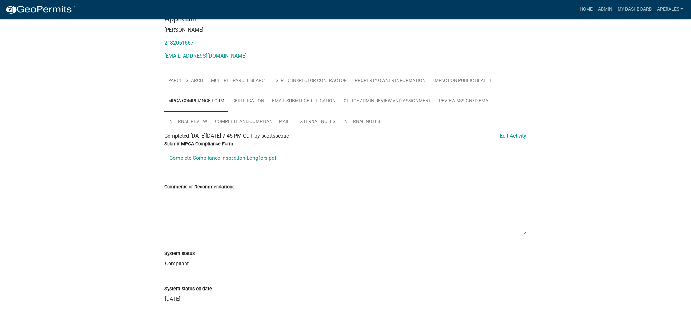
scroll to position [80, 0]
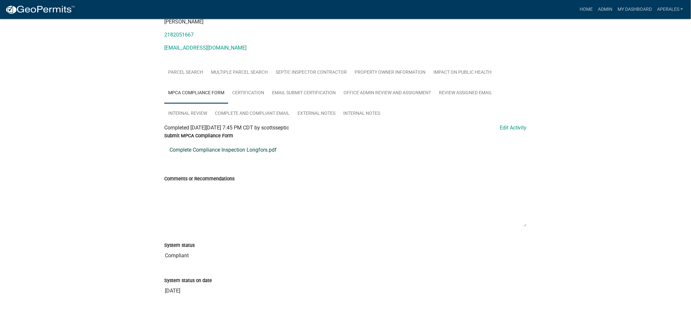
click at [218, 155] on link "Complete Compliance Inspection Longfors.pdf" at bounding box center [345, 150] width 362 height 16
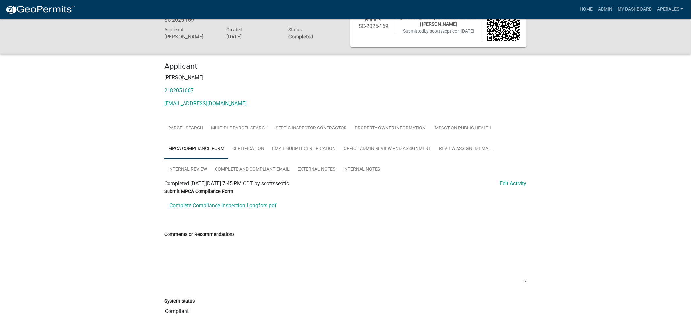
scroll to position [36, 0]
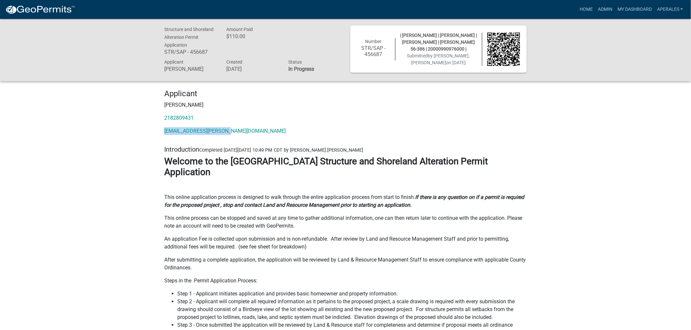
drag, startPoint x: 233, startPoint y: 130, endPoint x: 158, endPoint y: 135, distance: 75.6
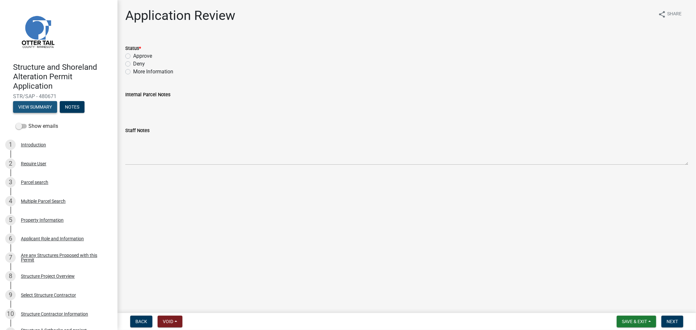
click at [38, 107] on button "View Summary" at bounding box center [35, 107] width 44 height 12
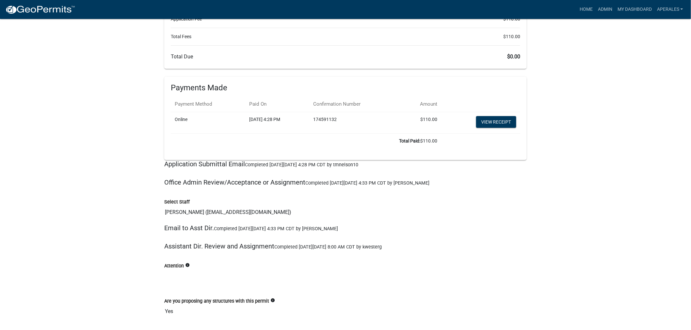
scroll to position [8330, 0]
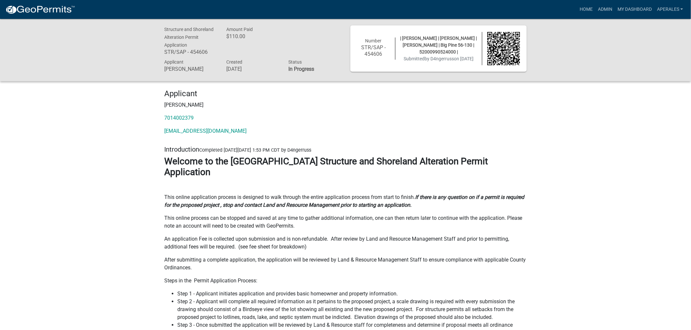
drag, startPoint x: 459, startPoint y: 50, endPoint x: 425, endPoint y: 50, distance: 34.0
click at [425, 50] on span "| [PERSON_NAME] | [PERSON_NAME] | [PERSON_NAME] | Big Pine 56-130 | 52000990524…" at bounding box center [438, 45] width 77 height 19
click at [485, 65] on div at bounding box center [503, 48] width 43 height 33
drag, startPoint x: 460, startPoint y: 48, endPoint x: 426, endPoint y: 51, distance: 34.7
click at [426, 51] on span "| [PERSON_NAME] | [PERSON_NAME] | [PERSON_NAME] | Big Pine 56-130 | 52000990524…" at bounding box center [438, 45] width 77 height 19
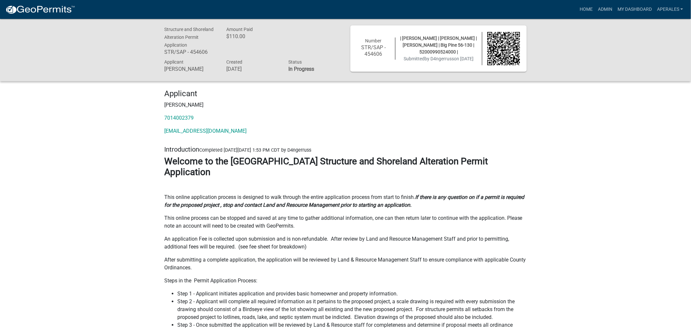
copy span "52000990524000"
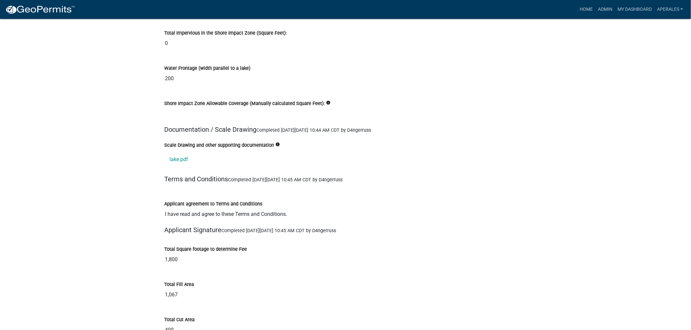
scroll to position [7582, 0]
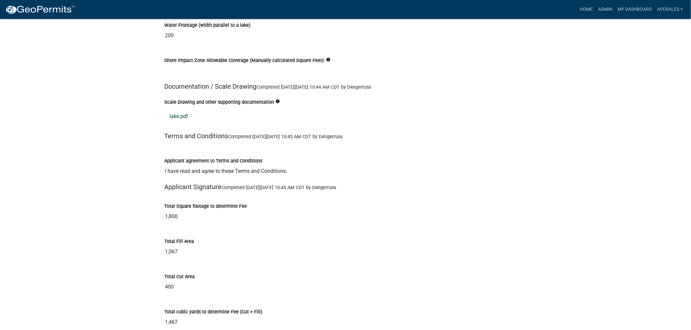
click at [173, 116] on link "lake.pdf" at bounding box center [345, 117] width 362 height 16
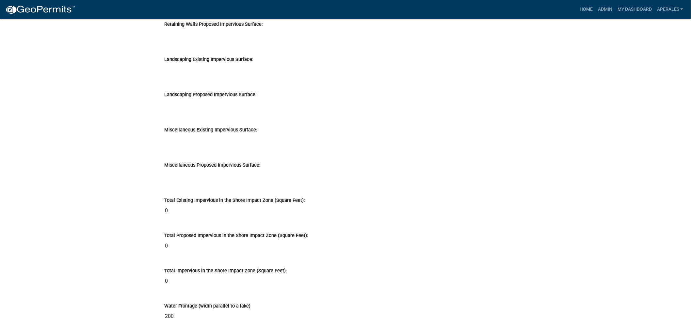
scroll to position [7292, 0]
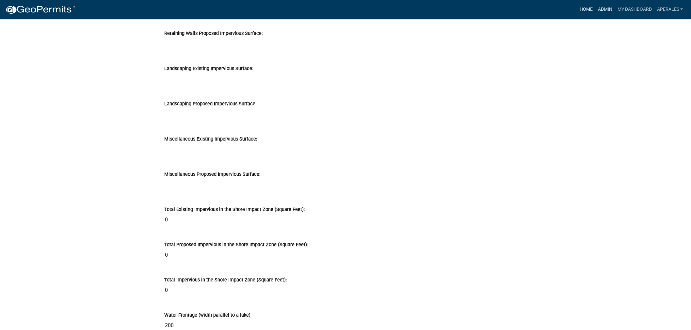
drag, startPoint x: 598, startPoint y: 8, endPoint x: 588, endPoint y: 11, distance: 10.5
click at [598, 8] on link "Admin" at bounding box center [605, 9] width 20 height 12
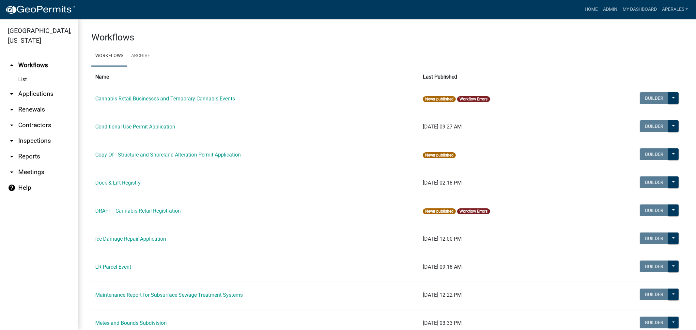
click at [33, 89] on link "arrow_drop_down Applications" at bounding box center [39, 94] width 78 height 16
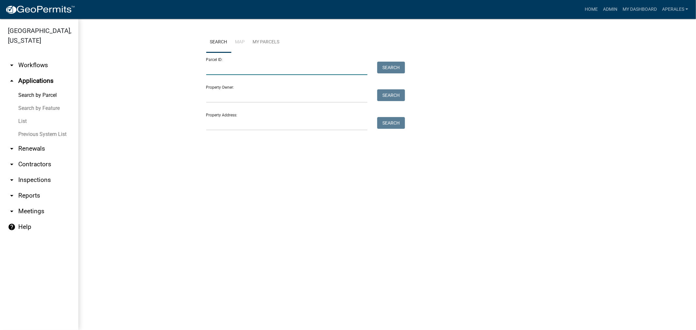
click at [293, 64] on input "Parcel ID:" at bounding box center [287, 68] width 162 height 13
paste input "52000990524000"
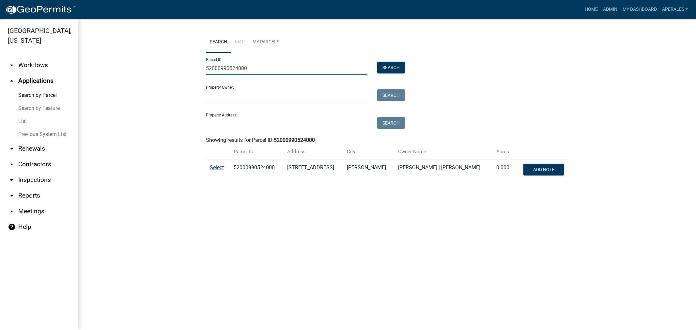
type input "52000990524000"
click at [217, 166] on span "Select" at bounding box center [217, 168] width 14 height 6
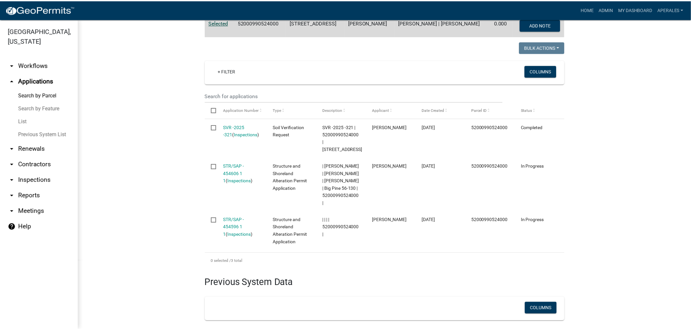
scroll to position [181, 0]
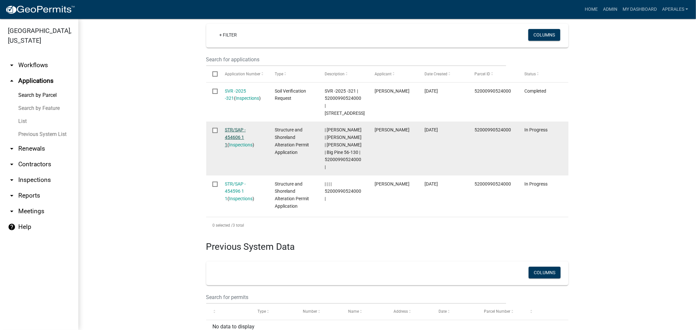
click at [231, 145] on link "STR/SAP - 454606 1 1" at bounding box center [235, 137] width 21 height 20
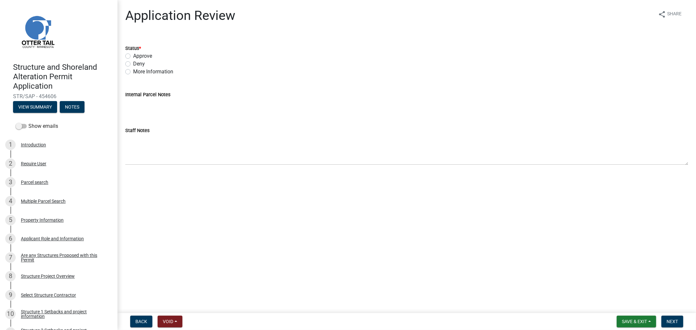
click at [133, 71] on label "More Information" at bounding box center [153, 72] width 40 height 8
click at [133, 71] on input "More Information" at bounding box center [135, 70] width 4 height 4
radio input "true"
click at [673, 324] on span "Next" at bounding box center [672, 321] width 11 height 5
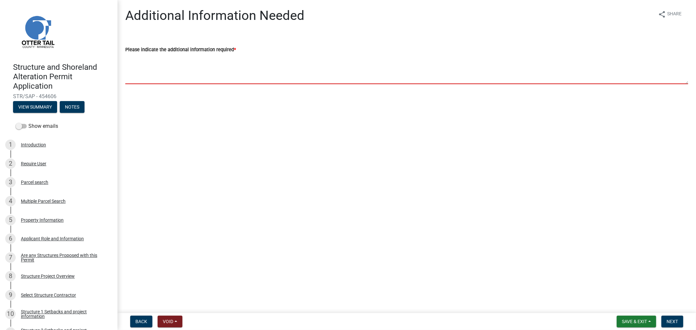
drag, startPoint x: 174, startPoint y: 56, endPoint x: 182, endPoint y: 51, distance: 10.0
click at [174, 57] on textarea "Please indicate the additional information required *" at bounding box center [406, 69] width 563 height 31
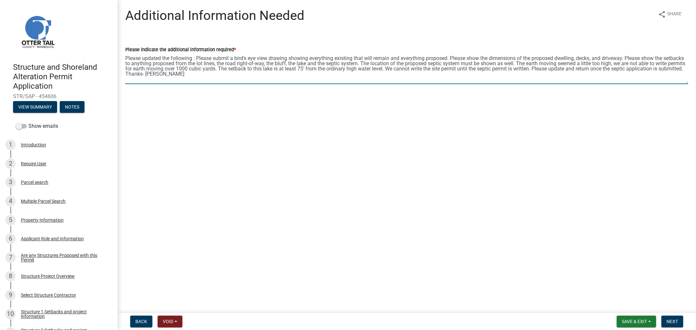
drag, startPoint x: 190, startPoint y: 73, endPoint x: 109, endPoint y: 56, distance: 82.4
click at [109, 56] on div "Structure and Shoreland Alteration Permit Application STR/SAP - 454606 View Sum…" at bounding box center [348, 165] width 696 height 330
type textarea "Please updated the following : Please submit a bird's eye view drawing showing …"
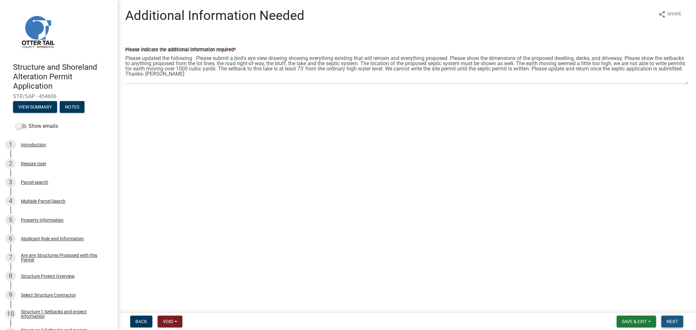
click at [667, 319] on button "Next" at bounding box center [673, 322] width 22 height 12
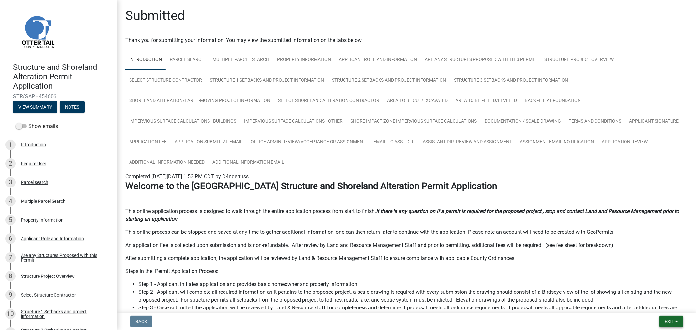
click at [675, 322] on button "Exit" at bounding box center [672, 322] width 24 height 12
click at [655, 304] on button "Save & Exit" at bounding box center [657, 305] width 52 height 16
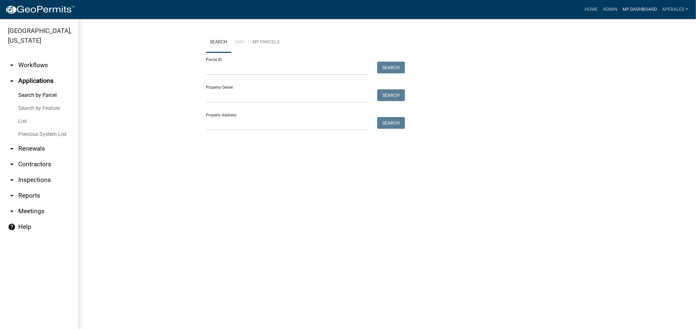
click at [641, 7] on link "My Dashboard" at bounding box center [640, 9] width 40 height 12
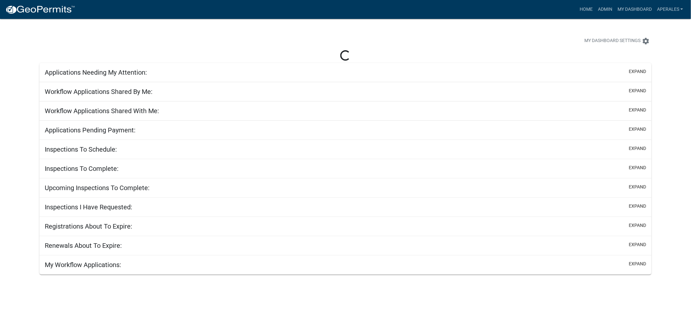
select select "3: 100"
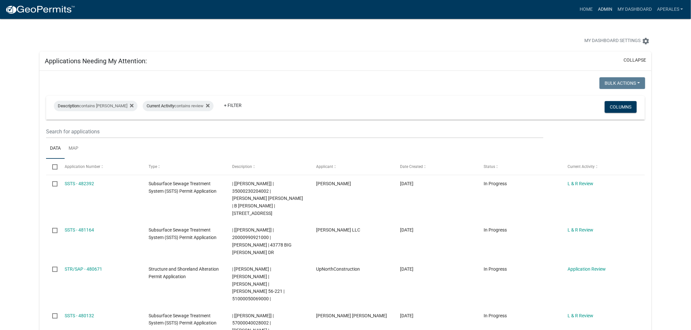
click at [604, 8] on link "Admin" at bounding box center [605, 9] width 20 height 12
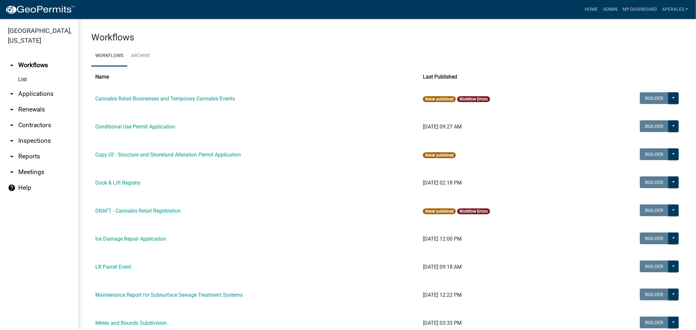
click at [29, 97] on link "arrow_drop_down Applications" at bounding box center [39, 94] width 78 height 16
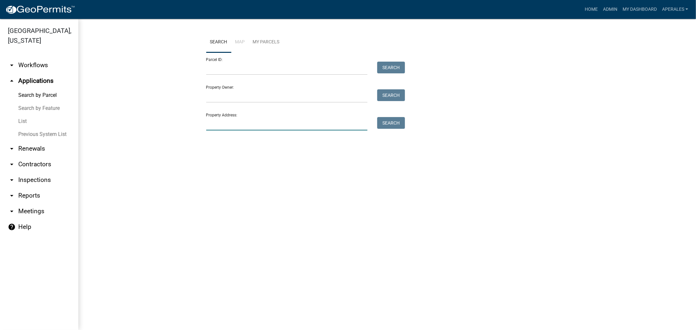
click at [223, 122] on input "Property Address:" at bounding box center [287, 123] width 162 height 13
click at [214, 94] on input "Property Owner:" at bounding box center [287, 95] width 162 height 13
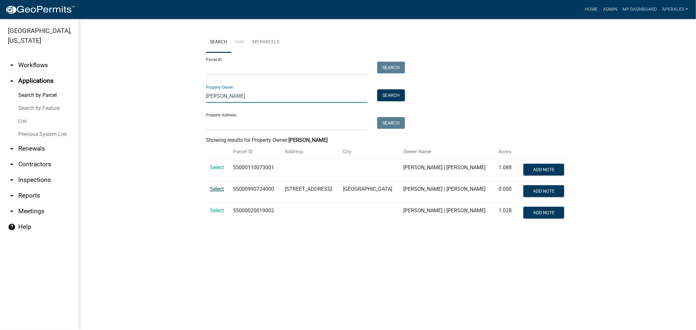
type input "[PERSON_NAME]"
click at [217, 190] on span "Select" at bounding box center [217, 189] width 14 height 6
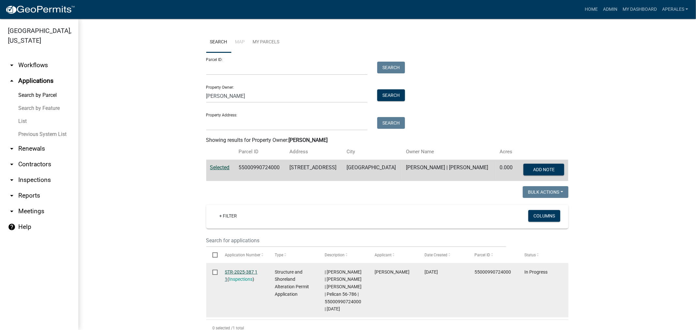
click at [242, 273] on link "STR-2025-387 1 1" at bounding box center [241, 276] width 33 height 13
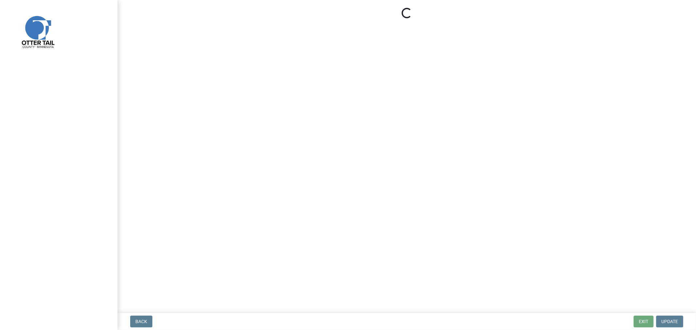
select select "710d5f49-2663-4e73-9718-d0c4e189f5ed"
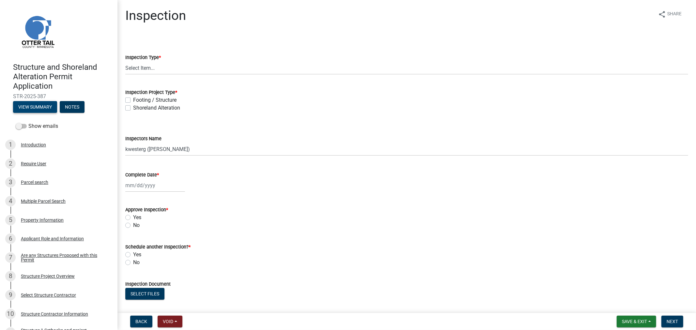
click at [27, 105] on button "View Summary" at bounding box center [35, 107] width 44 height 12
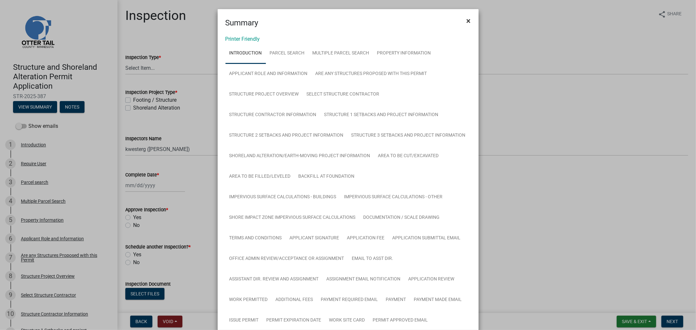
click at [463, 22] on button "×" at bounding box center [469, 21] width 15 height 18
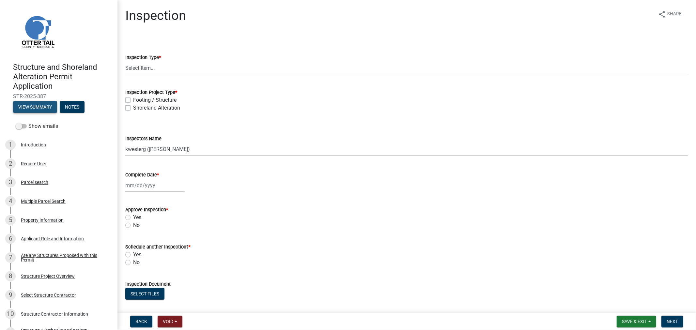
click at [30, 109] on button "View Summary" at bounding box center [35, 107] width 44 height 12
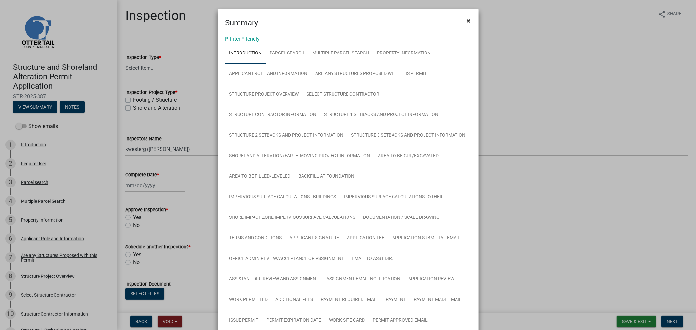
click at [463, 19] on button "×" at bounding box center [469, 21] width 15 height 18
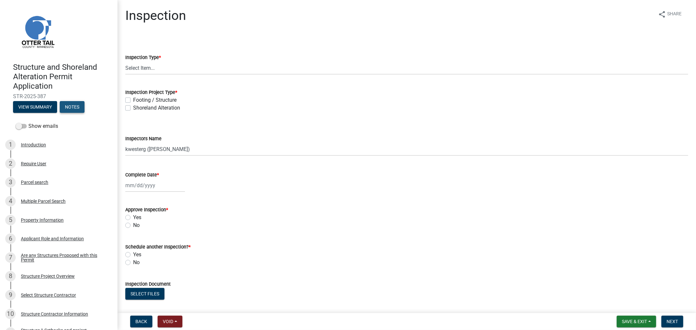
click at [73, 108] on button "Notes" at bounding box center [72, 107] width 25 height 12
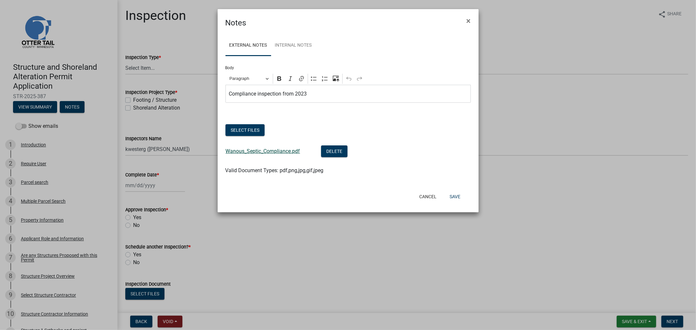
click at [249, 152] on link "Wanous_Septic_Compliance.pdf" at bounding box center [263, 151] width 74 height 6
click at [467, 23] on span "×" at bounding box center [469, 20] width 4 height 9
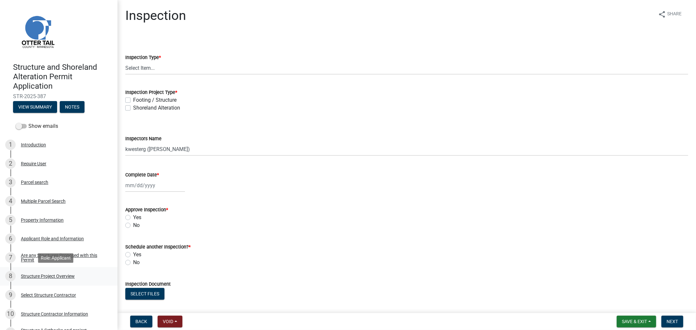
click at [48, 277] on div "Structure Project Overview" at bounding box center [48, 276] width 54 height 5
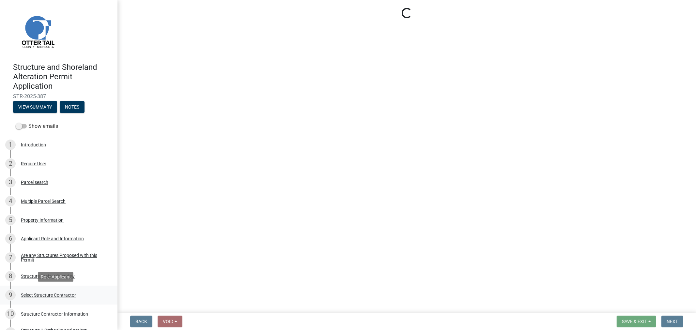
click at [51, 294] on div "Select Structure Contractor" at bounding box center [48, 295] width 55 height 5
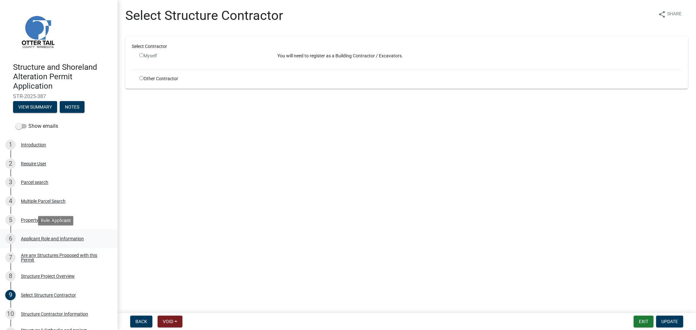
click at [44, 240] on div "Applicant Role and Information" at bounding box center [52, 239] width 63 height 5
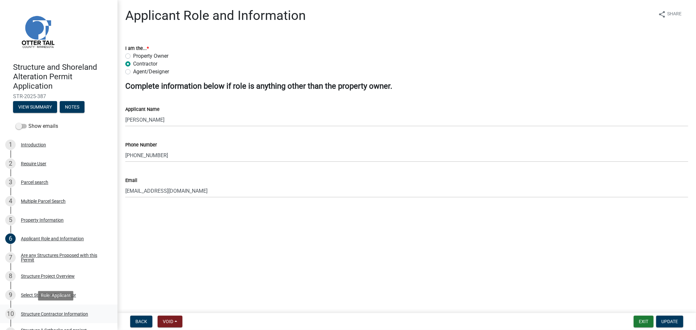
click at [43, 314] on div "Structure Contractor Information" at bounding box center [54, 314] width 67 height 5
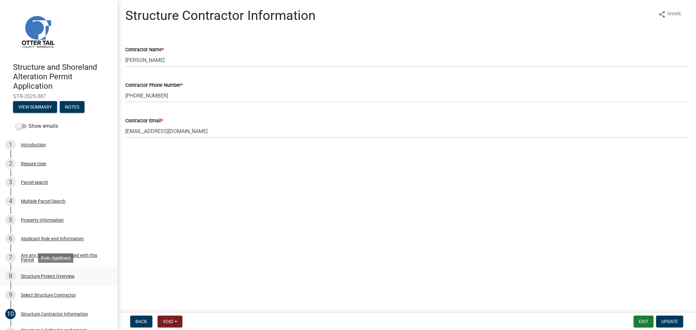
click at [66, 279] on div "Structure Project Overview" at bounding box center [48, 276] width 54 height 5
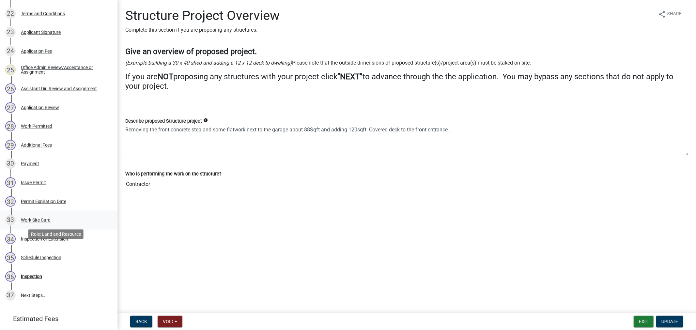
scroll to position [576, 0]
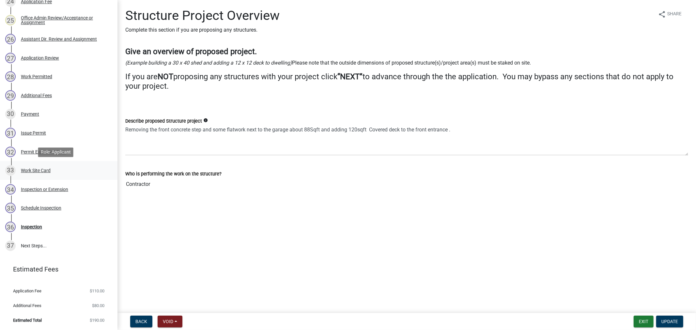
click at [42, 170] on div "Work Site Card" at bounding box center [36, 170] width 30 height 5
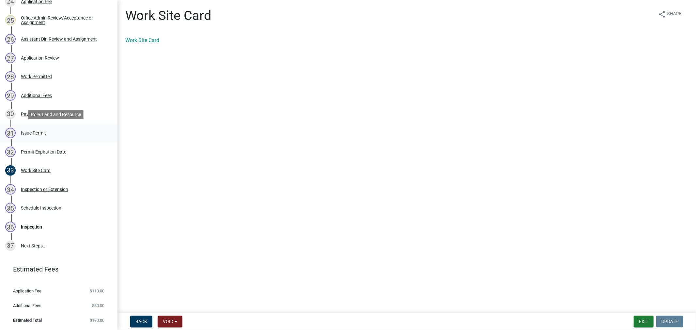
click at [34, 131] on div "Issue Permit" at bounding box center [33, 133] width 25 height 5
